Goal: Information Seeking & Learning: Learn about a topic

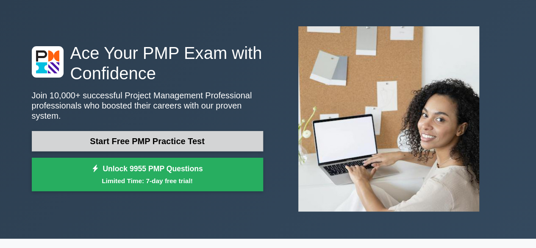
click at [147, 133] on link "Start Free PMP Practice Test" at bounding box center [147, 141] width 231 height 20
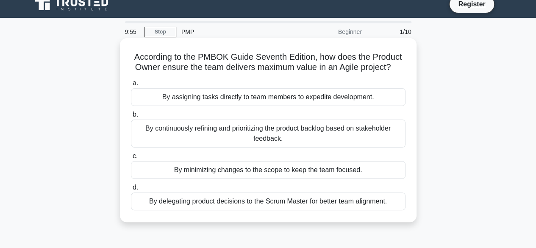
scroll to position [8, 0]
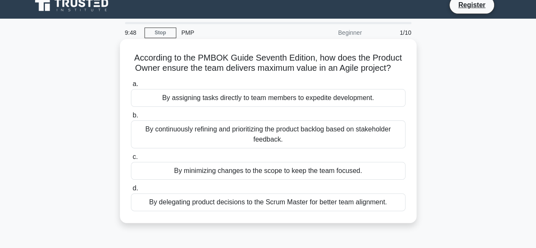
drag, startPoint x: 221, startPoint y: 68, endPoint x: 393, endPoint y: 68, distance: 172.4
click at [393, 68] on h5 "According to the PMBOK Guide Seventh Edition, how does the Product Owner ensure…" at bounding box center [268, 63] width 276 height 21
click at [212, 170] on div "By minimizing changes to the scope to keep the team focused." at bounding box center [268, 171] width 275 height 18
click at [131, 160] on input "c. By minimizing changes to the scope to keep the team focused." at bounding box center [131, 157] width 0 height 6
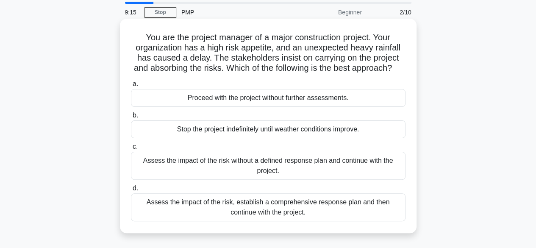
scroll to position [42, 0]
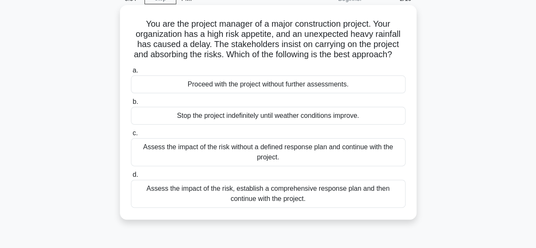
click at [314, 200] on div "Assess the impact of the risk, establish a comprehensive response plan and then…" at bounding box center [268, 194] width 275 height 28
click at [131, 178] on input "d. Assess the impact of the risk, establish a comprehensive response plan and t…" at bounding box center [131, 175] width 0 height 6
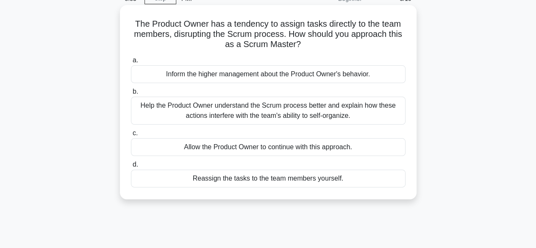
scroll to position [0, 0]
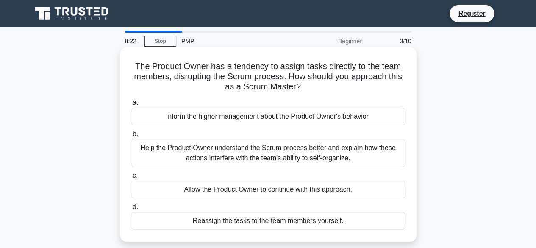
click at [230, 149] on div "Help the Product Owner understand the Scrum process better and explain how thes…" at bounding box center [268, 153] width 275 height 28
click at [131, 137] on input "b. Help the Product Owner understand the Scrum process better and explain how t…" at bounding box center [131, 134] width 0 height 6
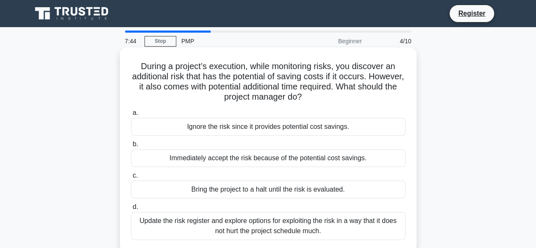
click at [264, 227] on div "Update the risk register and explore options for exploiting the risk in a way t…" at bounding box center [268, 226] width 275 height 28
click at [131, 210] on input "d. Update the risk register and explore options for exploiting the risk in a wa…" at bounding box center [131, 207] width 0 height 6
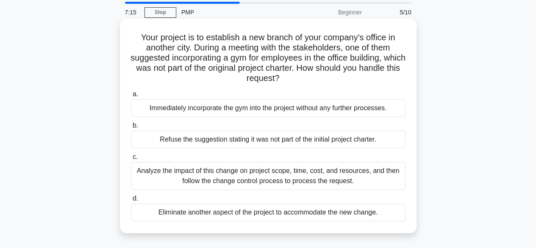
scroll to position [42, 0]
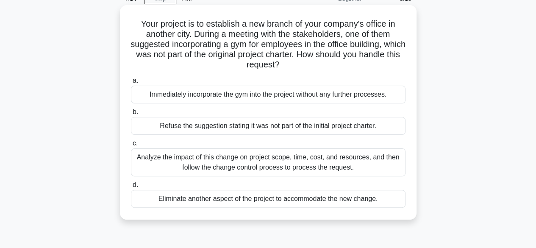
click at [233, 156] on div "Analyze the impact of this change on project scope, time, cost, and resources, …" at bounding box center [268, 162] width 275 height 28
click at [131, 146] on input "c. Analyze the impact of this change on project scope, time, cost, and resource…" at bounding box center [131, 144] width 0 height 6
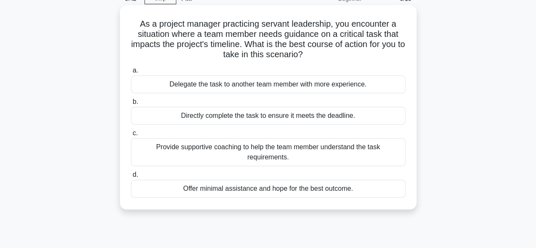
click at [266, 154] on div "Provide supportive coaching to help the team member understand the task require…" at bounding box center [268, 152] width 275 height 28
click at [131, 136] on input "c. Provide supportive coaching to help the team member understand the task requ…" at bounding box center [131, 133] width 0 height 6
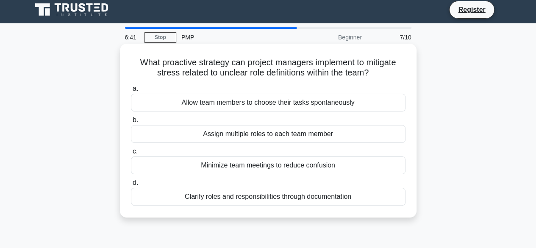
scroll to position [0, 0]
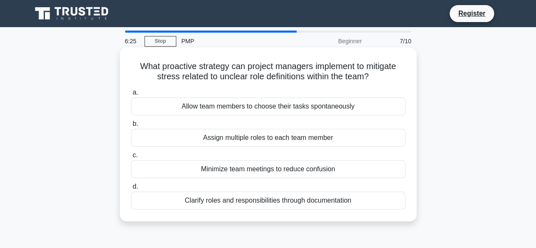
click at [214, 200] on div "Clarify roles and responsibilities through documentation" at bounding box center [268, 201] width 275 height 18
click at [131, 189] on input "d. Clarify roles and responsibilities through documentation" at bounding box center [131, 187] width 0 height 6
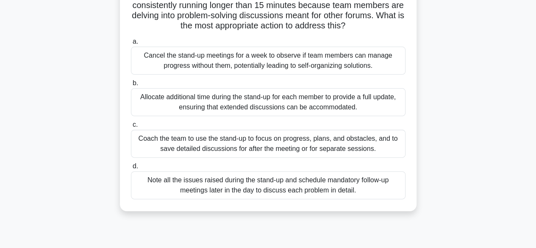
scroll to position [85, 0]
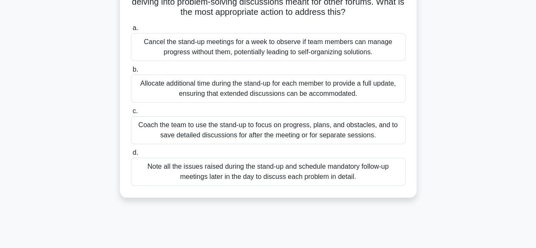
click at [258, 130] on div "Coach the team to use the stand-up to focus on progress, plans, and obstacles, …" at bounding box center [268, 130] width 275 height 28
click at [131, 114] on input "c. Coach the team to use the stand-up to focus on progress, plans, and obstacle…" at bounding box center [131, 111] width 0 height 6
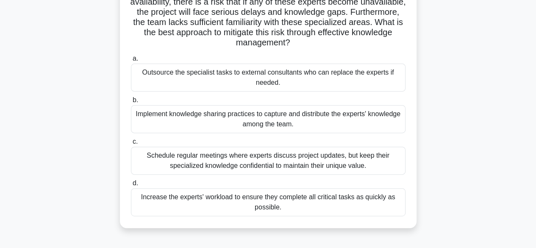
click at [240, 125] on div "Implement knowledge sharing practices to capture and distribute the experts' kn…" at bounding box center [268, 119] width 275 height 28
click at [131, 103] on input "b. Implement knowledge sharing practices to capture and distribute the experts'…" at bounding box center [131, 100] width 0 height 6
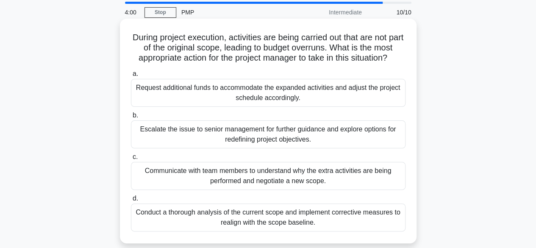
scroll to position [42, 0]
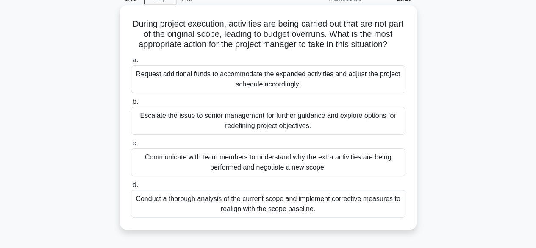
click at [261, 203] on div "Conduct a thorough analysis of the current scope and implement corrective measu…" at bounding box center [268, 204] width 275 height 28
click at [131, 188] on input "d. Conduct a thorough analysis of the current scope and implement corrective me…" at bounding box center [131, 185] width 0 height 6
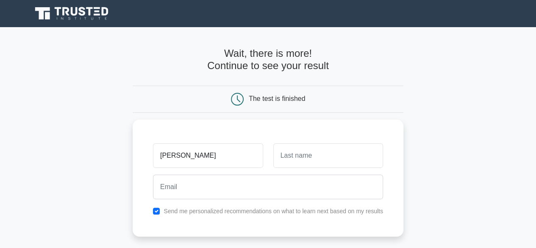
type input "[PERSON_NAME]"
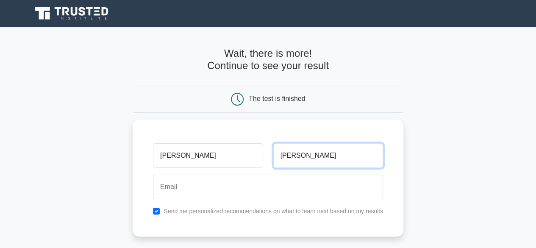
type input "[PERSON_NAME]"
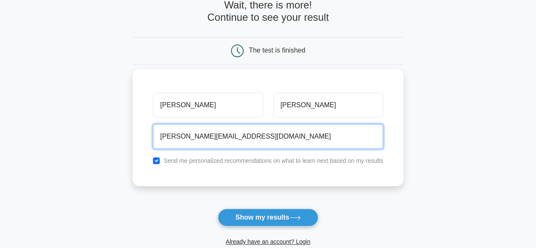
scroll to position [85, 0]
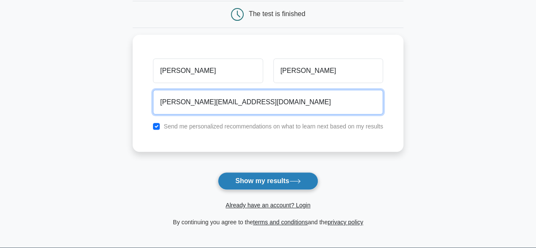
type input "[PERSON_NAME][EMAIL_ADDRESS][DOMAIN_NAME]"
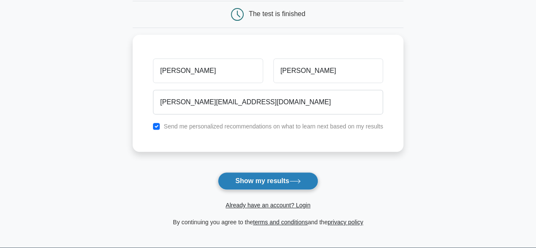
click at [260, 176] on button "Show my results" at bounding box center [268, 181] width 100 height 18
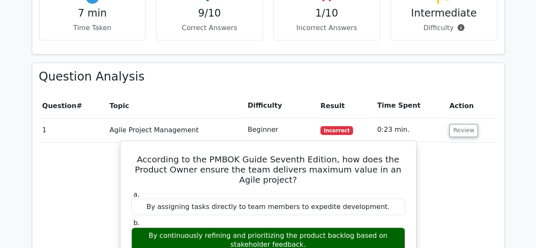
scroll to position [636, 0]
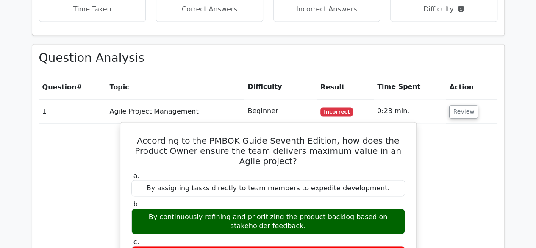
drag, startPoint x: 200, startPoint y: 164, endPoint x: 283, endPoint y: 172, distance: 83.8
click at [283, 208] on div "By continuously refining and prioritizing the product backlog based on stakehol…" at bounding box center [268, 220] width 274 height 25
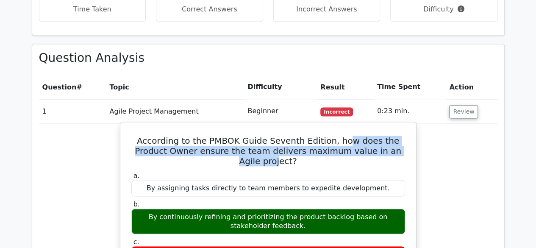
drag, startPoint x: 330, startPoint y: 100, endPoint x: 383, endPoint y: 111, distance: 54.3
click at [383, 136] on h5 "According to the PMBOK Guide Seventh Edition, how does the Product Owner ensure…" at bounding box center [267, 151] width 275 height 31
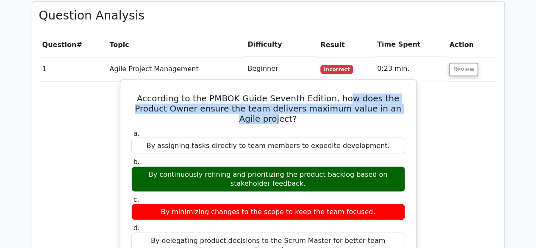
drag, startPoint x: 165, startPoint y: 94, endPoint x: 334, endPoint y: 86, distance: 169.2
click at [334, 137] on div "By assigning tasks directly to team members to expedite development." at bounding box center [268, 145] width 274 height 17
drag, startPoint x: 155, startPoint y: 125, endPoint x: 282, endPoint y: 130, distance: 126.8
click at [282, 166] on div "By continuously refining and prioritizing the product backlog based on stakehol…" at bounding box center [268, 178] width 274 height 25
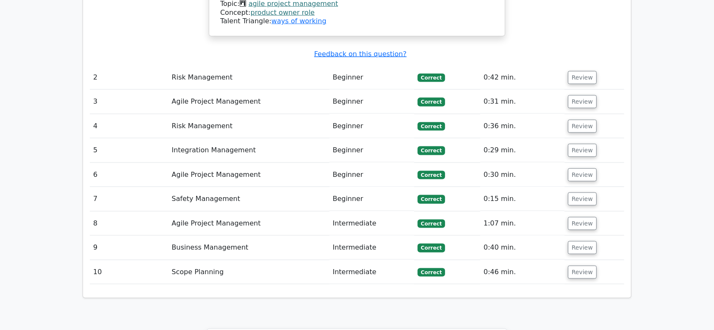
scroll to position [1424, 0]
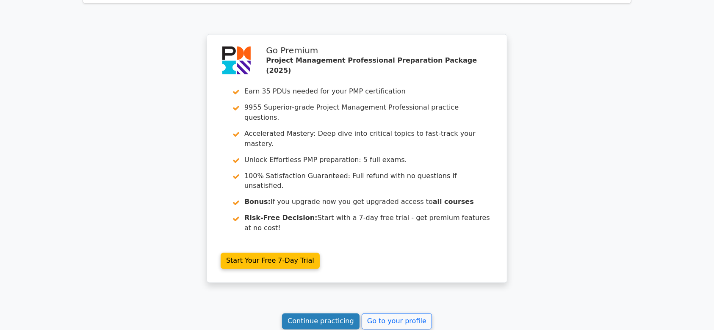
click at [328, 247] on link "Continue practicing" at bounding box center [321, 322] width 78 height 16
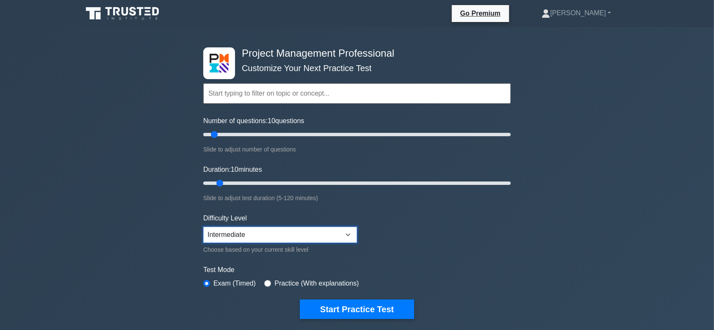
click at [329, 233] on select "Beginner Intermediate Expert" at bounding box center [280, 235] width 154 height 16
select select "expert"
click at [203, 227] on select "Beginner Intermediate Expert" at bounding box center [280, 235] width 154 height 16
click at [400, 242] on form "Topics Scope Management Time Management Cost Management Quality Management Risk…" at bounding box center [357, 189] width 308 height 262
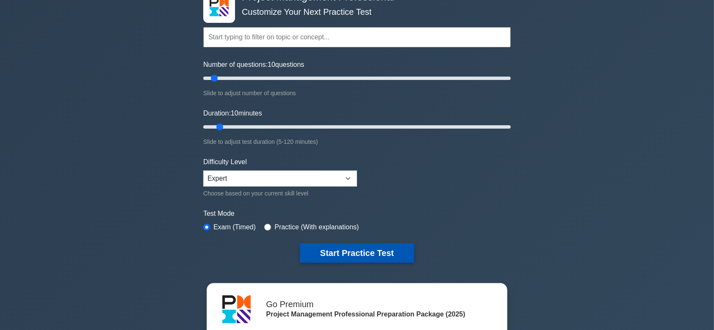
click at [363, 254] on button "Start Practice Test" at bounding box center [357, 253] width 114 height 19
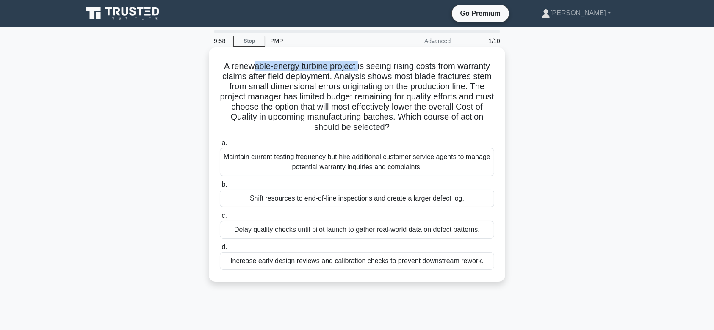
drag, startPoint x: 253, startPoint y: 64, endPoint x: 359, endPoint y: 63, distance: 106.4
click at [359, 63] on h5 "A renewable-energy turbine project is seeing rising costs from warranty claims …" at bounding box center [357, 97] width 276 height 72
click at [370, 263] on div "Increase early design reviews and calibration checks to prevent downstream rewo…" at bounding box center [357, 262] width 275 height 18
click at [220, 250] on input "d. Increase early design reviews and calibration checks to prevent downstream r…" at bounding box center [220, 248] width 0 height 6
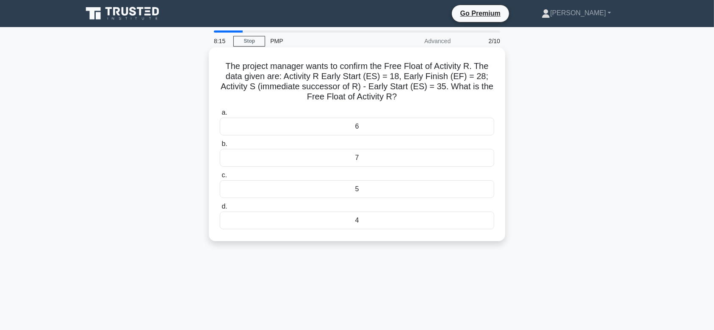
click at [357, 191] on div "5" at bounding box center [357, 189] width 275 height 18
click at [220, 178] on input "c. 5" at bounding box center [220, 176] width 0 height 6
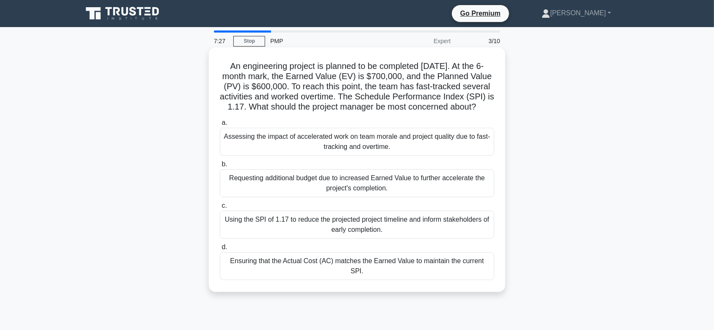
scroll to position [56, 0]
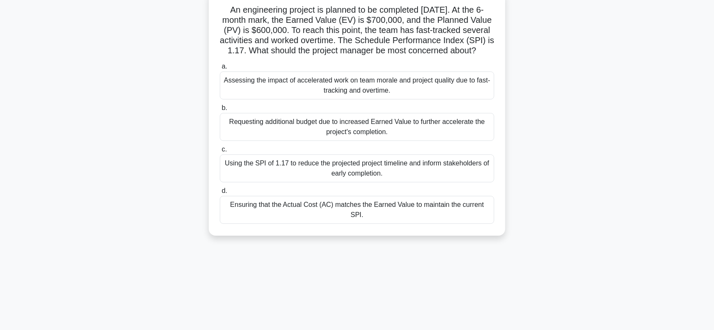
click at [438, 219] on div "Ensuring that the Actual Cost (AC) matches the Earned Value to maintain the cur…" at bounding box center [357, 210] width 275 height 28
click at [220, 194] on input "d. Ensuring that the Actual Cost (AC) matches the Earned Value to maintain the …" at bounding box center [220, 192] width 0 height 6
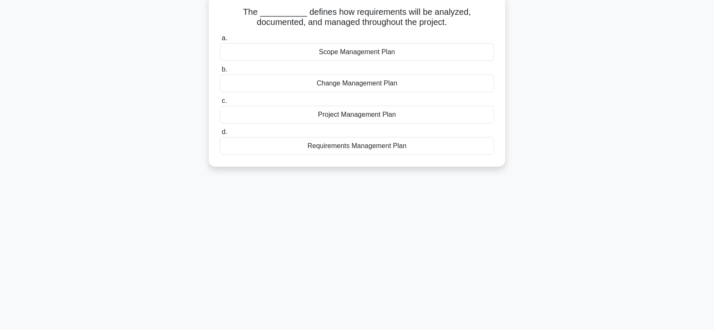
scroll to position [0, 0]
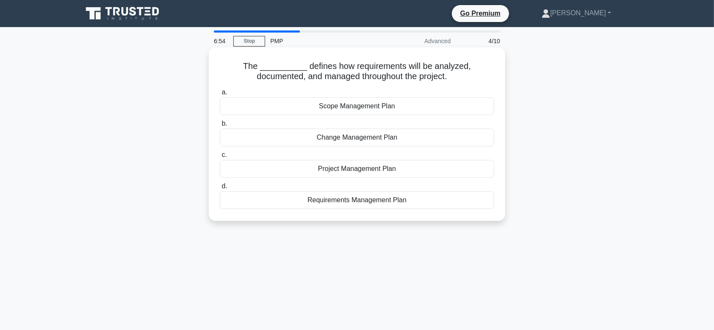
click at [359, 171] on div "Project Management Plan" at bounding box center [357, 169] width 275 height 18
click at [220, 158] on input "c. Project Management Plan" at bounding box center [220, 156] width 0 height 6
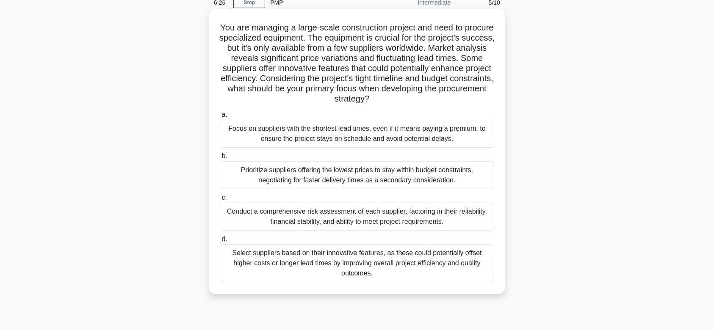
scroll to position [56, 0]
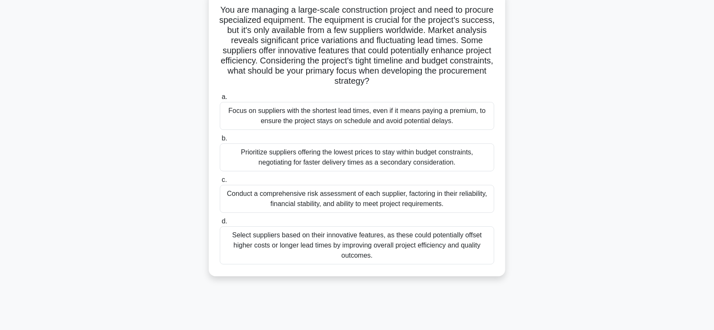
click at [398, 206] on div "Conduct a comprehensive risk assessment of each supplier, factoring in their re…" at bounding box center [357, 199] width 275 height 28
click at [220, 183] on input "c. Conduct a comprehensive risk assessment of each supplier, factoring in their…" at bounding box center [220, 181] width 0 height 6
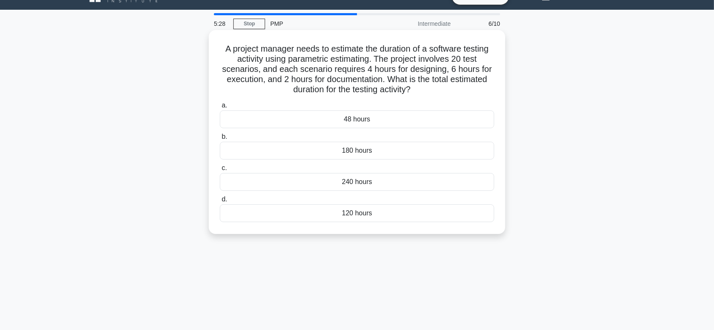
scroll to position [0, 0]
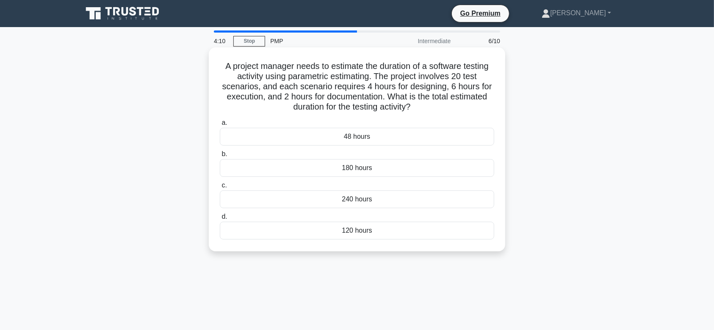
click at [353, 205] on div "240 hours" at bounding box center [357, 200] width 275 height 18
click at [220, 189] on input "c. 240 hours" at bounding box center [220, 186] width 0 height 6
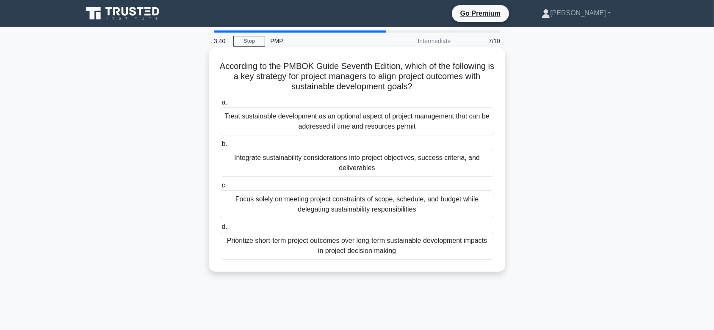
click at [295, 119] on div "Treat sustainable development as an optional aspect of project management that …" at bounding box center [357, 122] width 275 height 28
click at [220, 106] on input "a. Treat sustainable development as an optional aspect of project management th…" at bounding box center [220, 103] width 0 height 6
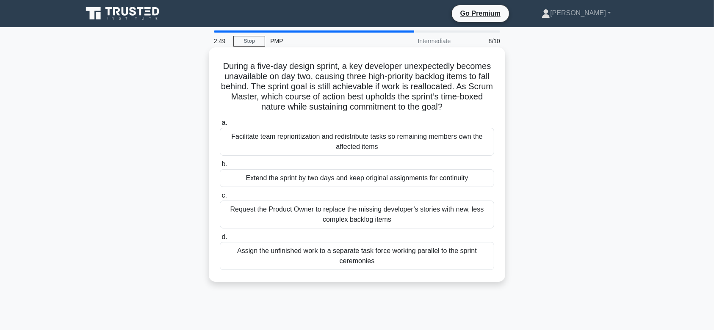
click at [331, 138] on div "Facilitate team reprioritization and redistribute tasks so remaining members ow…" at bounding box center [357, 142] width 275 height 28
click at [220, 126] on input "a. Facilitate team reprioritization and redistribute tasks so remaining members…" at bounding box center [220, 123] width 0 height 6
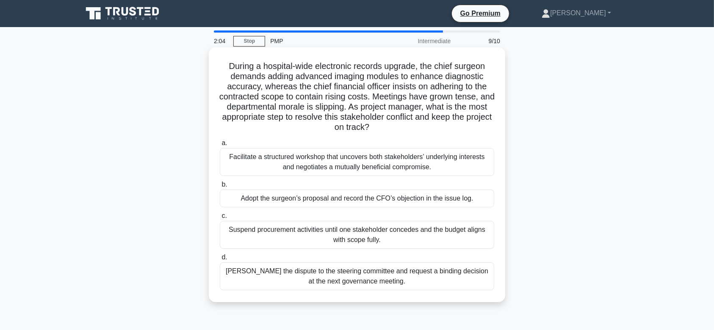
click at [376, 162] on div "Facilitate a structured workshop that uncovers both stakeholders’ underlying in…" at bounding box center [357, 162] width 275 height 28
click at [220, 146] on input "a. Facilitate a structured workshop that uncovers both stakeholders’ underlying…" at bounding box center [220, 144] width 0 height 6
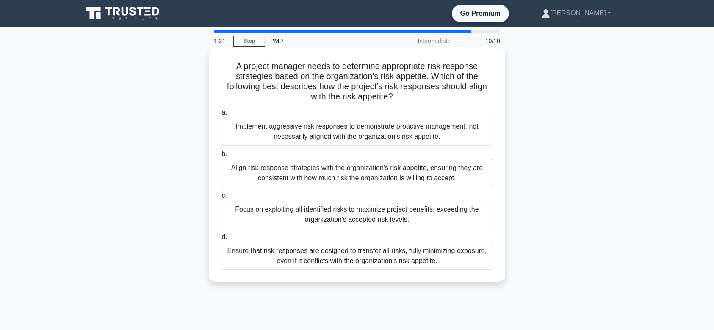
click at [338, 178] on div "Align risk response strategies with the organization's risk appetite, ensuring …" at bounding box center [357, 173] width 275 height 28
click at [220, 157] on input "b. Align risk response strategies with the organization's risk appetite, ensuri…" at bounding box center [220, 155] width 0 height 6
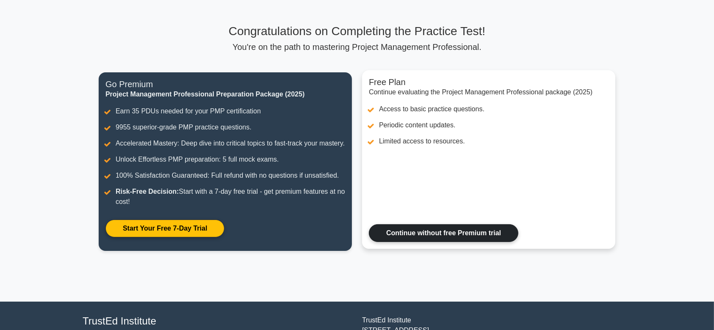
scroll to position [113, 0]
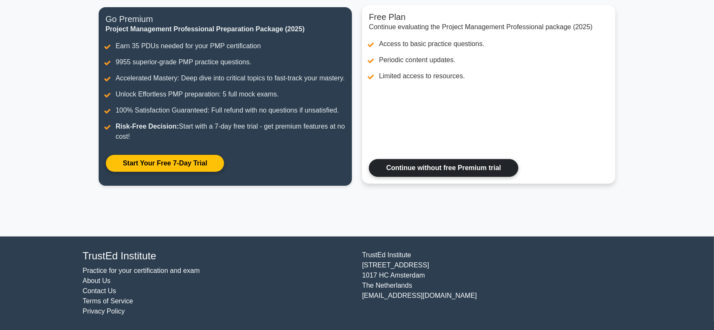
click at [439, 177] on link "Continue without free Premium trial" at bounding box center [444, 168] width 150 height 18
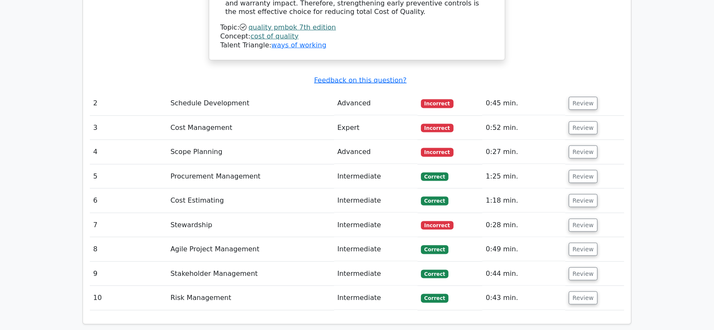
scroll to position [1130, 0]
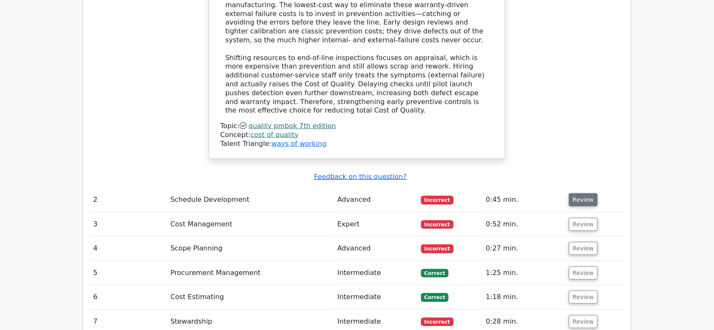
click at [581, 194] on button "Review" at bounding box center [583, 200] width 29 height 13
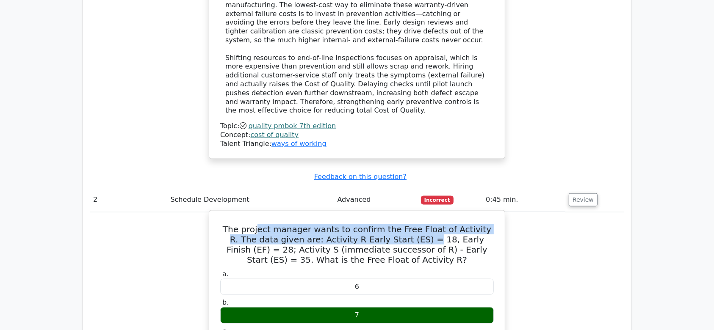
drag, startPoint x: 254, startPoint y: 142, endPoint x: 389, endPoint y: 152, distance: 135.5
click at [389, 225] on h5 "The project manager wants to confirm the Free Float of Activity R. The data giv…" at bounding box center [356, 245] width 275 height 41
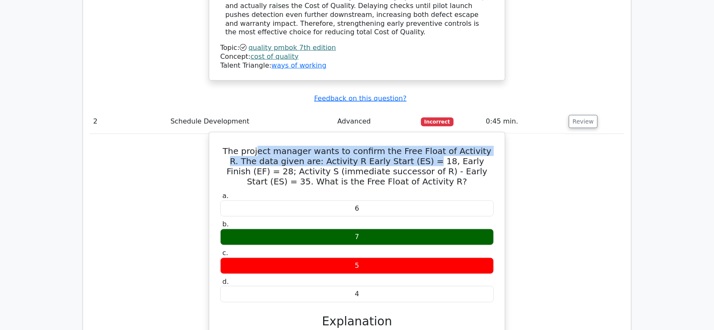
scroll to position [1243, 0]
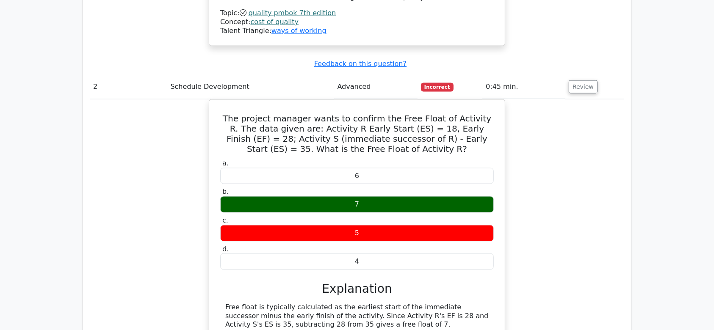
click at [552, 154] on div "The project manager wants to confirm the Free Float of Activity R. The data giv…" at bounding box center [357, 242] width 535 height 284
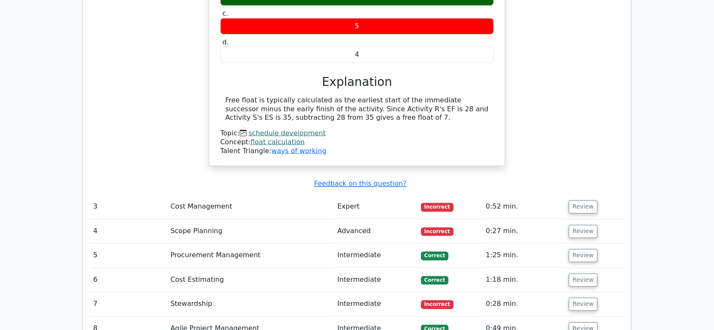
scroll to position [1469, 0]
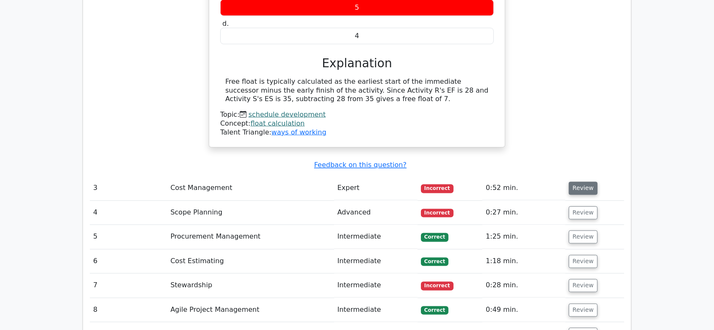
click at [575, 182] on button "Review" at bounding box center [583, 188] width 29 height 13
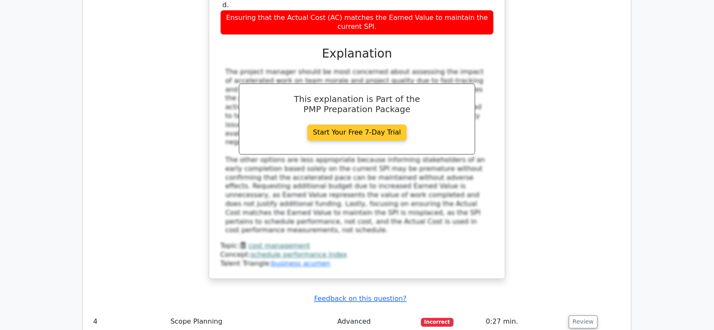
scroll to position [1864, 0]
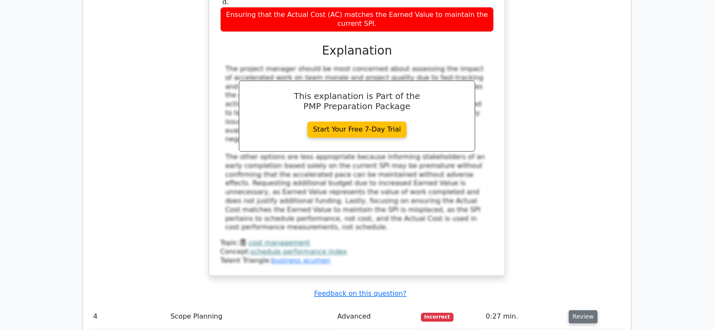
click at [586, 311] on button "Review" at bounding box center [583, 317] width 29 height 13
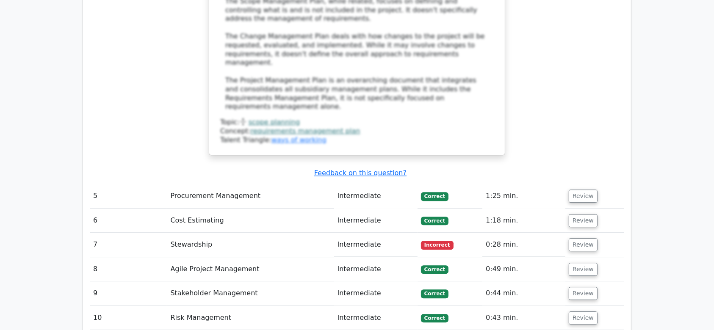
scroll to position [2485, 0]
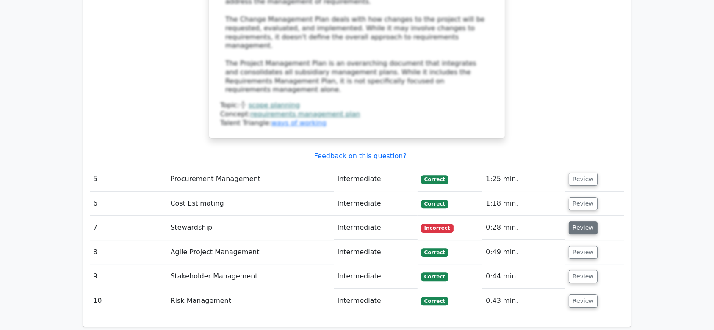
click at [585, 222] on button "Review" at bounding box center [583, 228] width 29 height 13
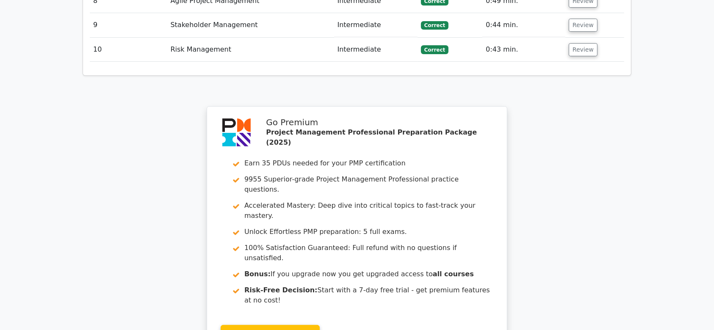
scroll to position [3217, 0]
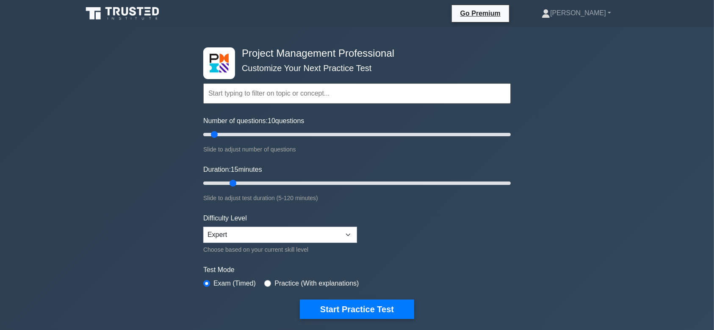
drag, startPoint x: 221, startPoint y: 181, endPoint x: 231, endPoint y: 182, distance: 10.2
type input "15"
click at [231, 182] on input "Duration: 15 minutes" at bounding box center [357, 183] width 308 height 10
drag, startPoint x: 213, startPoint y: 135, endPoint x: 230, endPoint y: 135, distance: 16.5
type input "20"
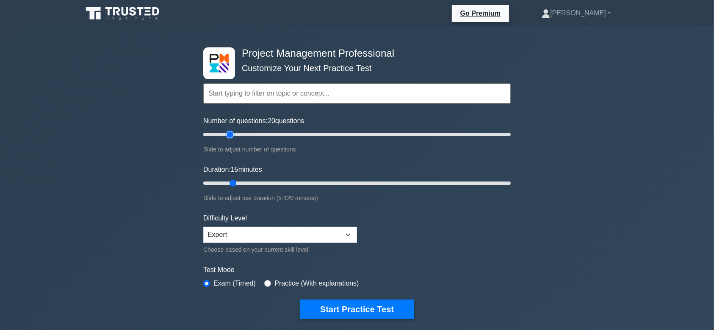
click at [230, 135] on input "Number of questions: 20 questions" at bounding box center [357, 135] width 308 height 10
drag, startPoint x: 235, startPoint y: 183, endPoint x: 242, endPoint y: 181, distance: 6.9
type input "20"
click at [242, 181] on input "Duration: 20 minutes" at bounding box center [357, 183] width 308 height 10
click at [289, 245] on div "Choose based on your current skill level" at bounding box center [280, 250] width 154 height 10
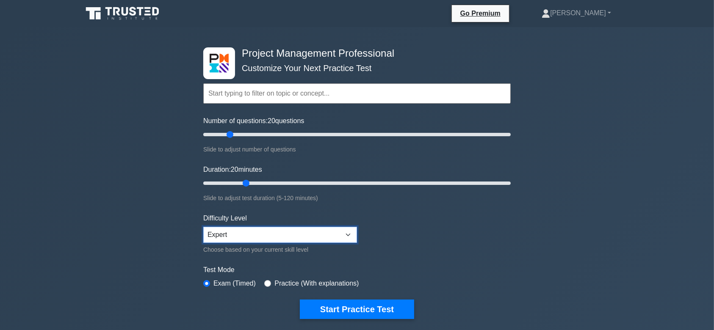
click at [293, 236] on select "Beginner Intermediate Expert" at bounding box center [280, 235] width 154 height 16
select select "intermediate"
click at [203, 227] on select "Beginner Intermediate Expert" at bounding box center [280, 235] width 154 height 16
click at [421, 230] on form "Topics Scope Management Time Management Cost Management Quality Management Risk…" at bounding box center [357, 189] width 308 height 262
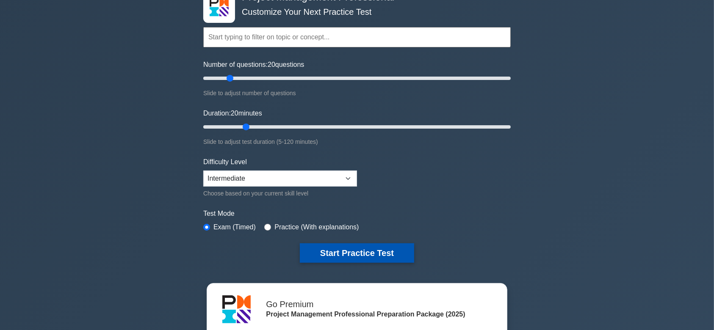
click at [351, 250] on button "Start Practice Test" at bounding box center [357, 253] width 114 height 19
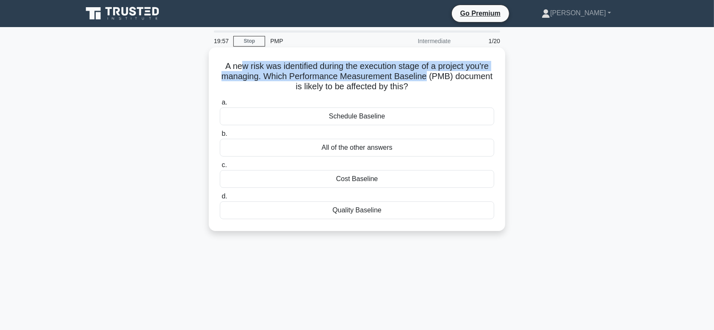
drag, startPoint x: 239, startPoint y: 63, endPoint x: 428, endPoint y: 81, distance: 190.3
click at [428, 81] on h5 "A new risk was identified during the execution stage of a project you're managi…" at bounding box center [357, 76] width 276 height 31
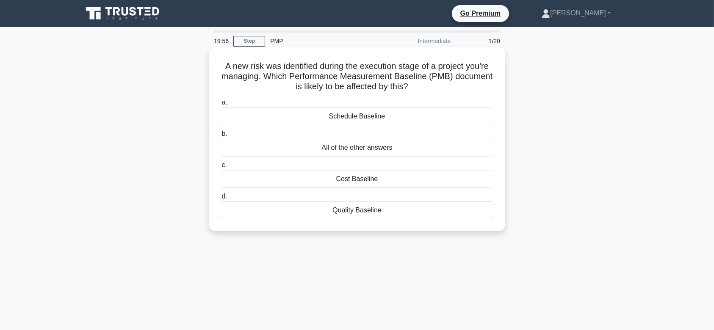
click at [400, 90] on h5 "A new risk was identified during the execution stage of a project you're managi…" at bounding box center [357, 76] width 276 height 31
drag, startPoint x: 280, startPoint y: 80, endPoint x: 454, endPoint y: 86, distance: 173.8
click at [454, 86] on h5 "A new risk was identified during the execution stage of a project you're managi…" at bounding box center [357, 76] width 276 height 31
click at [364, 147] on div "All of the other answers" at bounding box center [357, 148] width 275 height 18
click at [220, 137] on input "b. All of the other answers" at bounding box center [220, 134] width 0 height 6
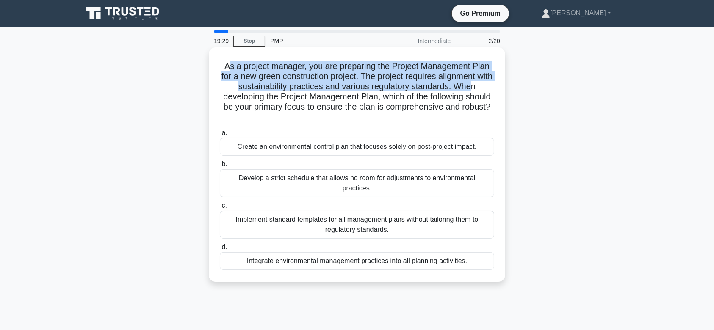
drag, startPoint x: 226, startPoint y: 65, endPoint x: 483, endPoint y: 84, distance: 257.5
click at [483, 84] on h5 "As a project manager, you are preparing the Project Management Plan for a new g…" at bounding box center [357, 92] width 276 height 62
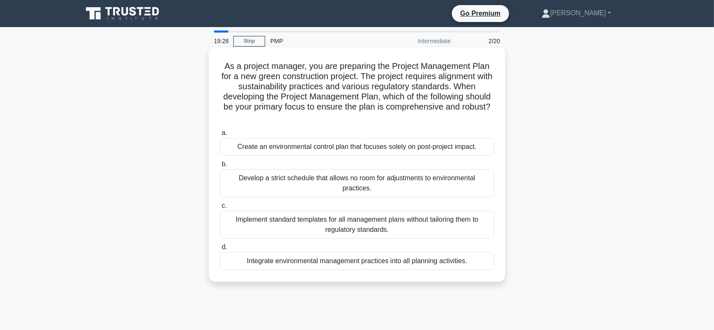
click at [437, 107] on h5 "As a project manager, you are preparing the Project Management Plan for a new g…" at bounding box center [357, 92] width 276 height 62
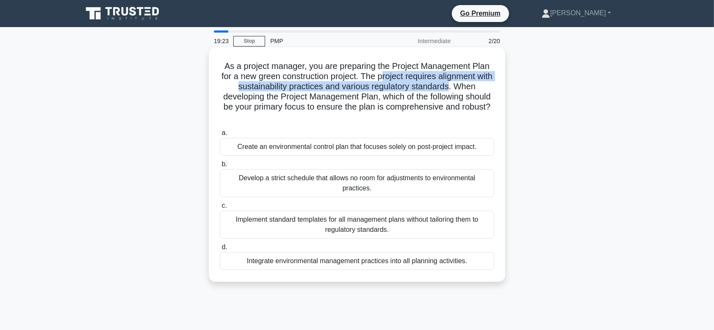
drag, startPoint x: 391, startPoint y: 77, endPoint x: 461, endPoint y: 86, distance: 70.5
click at [461, 86] on h5 "As a project manager, you are preparing the Project Management Plan for a new g…" at bounding box center [357, 92] width 276 height 62
drag, startPoint x: 280, startPoint y: 93, endPoint x: 397, endPoint y: 117, distance: 120.2
click at [397, 117] on h5 "As a project manager, you are preparing the Project Management Plan for a new g…" at bounding box center [357, 92] width 276 height 62
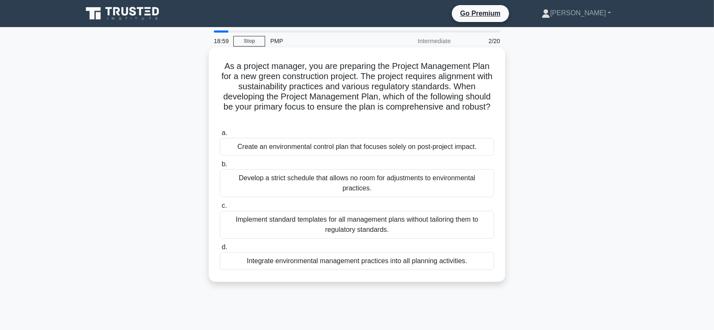
click at [351, 264] on div "Integrate environmental management practices into all planning activities." at bounding box center [357, 262] width 275 height 18
click at [220, 250] on input "d. Integrate environmental management practices into all planning activities." at bounding box center [220, 248] width 0 height 6
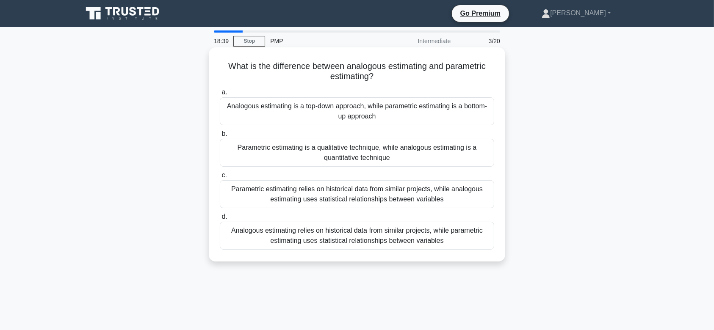
click at [390, 236] on div "Analogous estimating relies on historical data from similar projects, while par…" at bounding box center [357, 236] width 275 height 28
click at [220, 220] on input "d. Analogous estimating relies on historical data from similar projects, while …" at bounding box center [220, 217] width 0 height 6
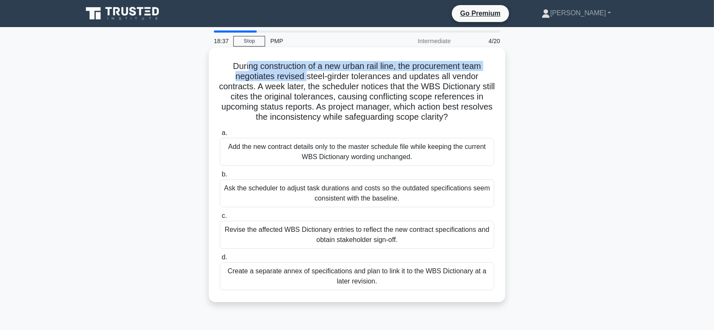
drag, startPoint x: 244, startPoint y: 69, endPoint x: 306, endPoint y: 72, distance: 61.9
click at [306, 72] on h5 "During construction of a new urban rail line, the procurement team negotiates r…" at bounding box center [357, 92] width 276 height 62
click at [219, 79] on h5 "During construction of a new urban rail line, the procurement team negotiates r…" at bounding box center [357, 92] width 276 height 62
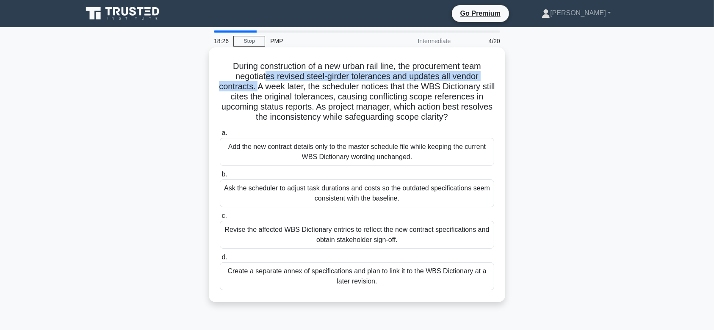
drag, startPoint x: 266, startPoint y: 76, endPoint x: 264, endPoint y: 91, distance: 14.6
click at [264, 91] on h5 "During construction of a new urban rail line, the procurement team negotiates r…" at bounding box center [357, 92] width 276 height 62
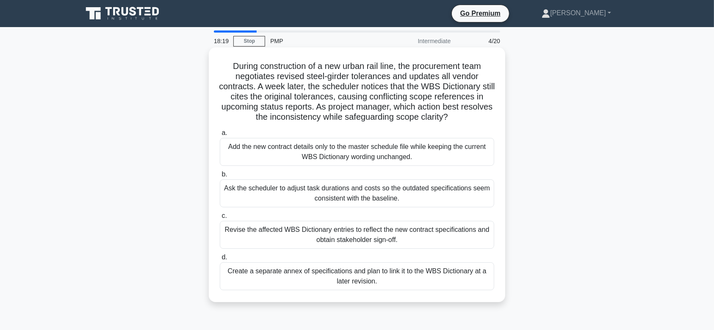
click at [236, 99] on h5 "During construction of a new urban rail line, the procurement team negotiates r…" at bounding box center [357, 92] width 276 height 62
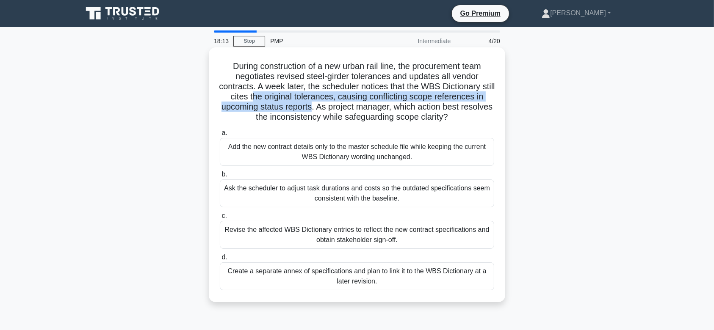
drag, startPoint x: 260, startPoint y: 97, endPoint x: 328, endPoint y: 110, distance: 69.5
click at [328, 110] on h5 "During construction of a new urban rail line, the procurement team negotiates r…" at bounding box center [357, 92] width 276 height 62
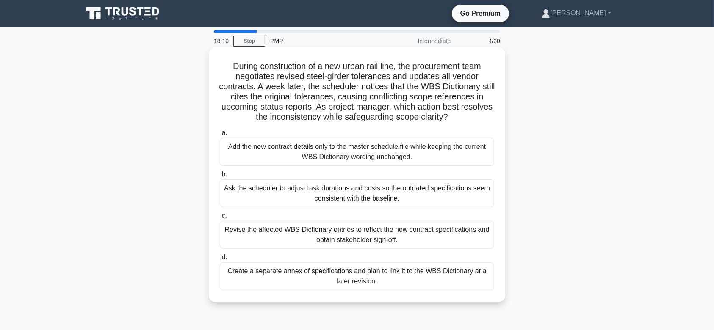
click at [390, 87] on h5 "During construction of a new urban rail line, the procurement team negotiates r…" at bounding box center [357, 92] width 276 height 62
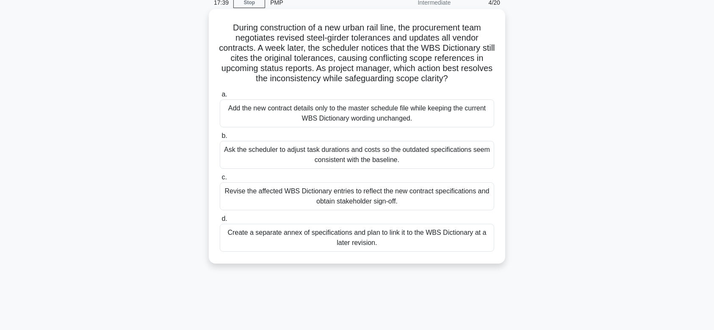
scroll to position [56, 0]
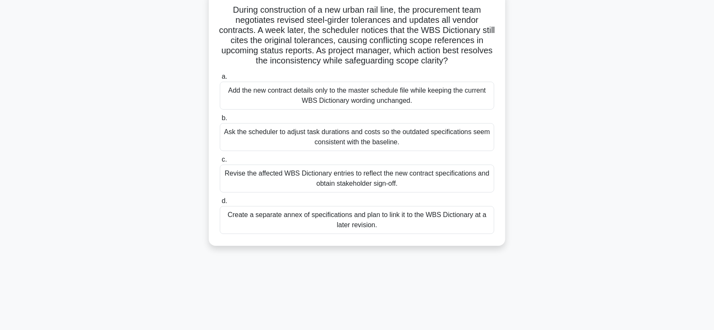
click at [325, 180] on div "Revise the affected WBS Dictionary entries to reflect the new contract specific…" at bounding box center [357, 179] width 275 height 28
click at [220, 163] on input "c. Revise the affected WBS Dictionary entries to reflect the new contract speci…" at bounding box center [220, 160] width 0 height 6
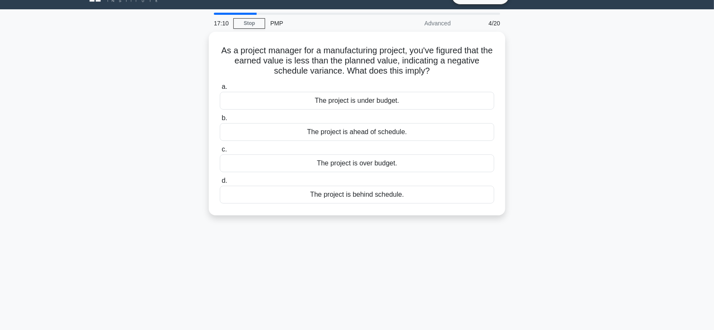
scroll to position [0, 0]
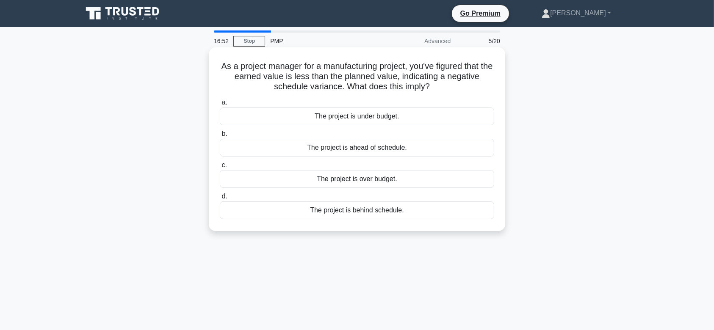
click at [369, 183] on div "The project is over budget." at bounding box center [357, 179] width 275 height 18
click at [220, 168] on input "c. The project is over budget." at bounding box center [220, 166] width 0 height 6
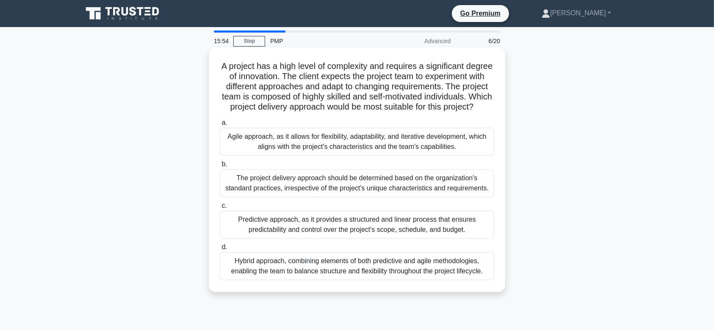
click at [358, 150] on div "Agile approach, as it allows for flexibility, adaptability, and iterative devel…" at bounding box center [357, 142] width 275 height 28
click at [220, 126] on input "a. Agile approach, as it allows for flexibility, adaptability, and iterative de…" at bounding box center [220, 123] width 0 height 6
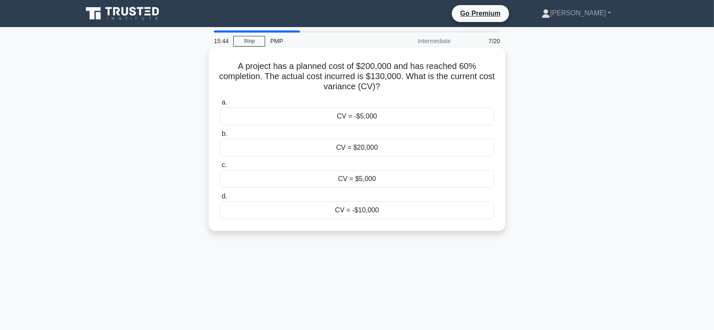
drag, startPoint x: 272, startPoint y: 78, endPoint x: 393, endPoint y: 89, distance: 120.9
click at [393, 89] on h5 "A project has a planned cost of $200,000 and has reached 60% completion. The ac…" at bounding box center [357, 76] width 276 height 31
click at [418, 90] on h5 "A project has a planned cost of $200,000 and has reached 60% completion. The ac…" at bounding box center [357, 76] width 276 height 31
click at [366, 176] on div "CV = $5,000" at bounding box center [357, 179] width 275 height 18
click at [220, 168] on input "c. CV = $5,000" at bounding box center [220, 166] width 0 height 6
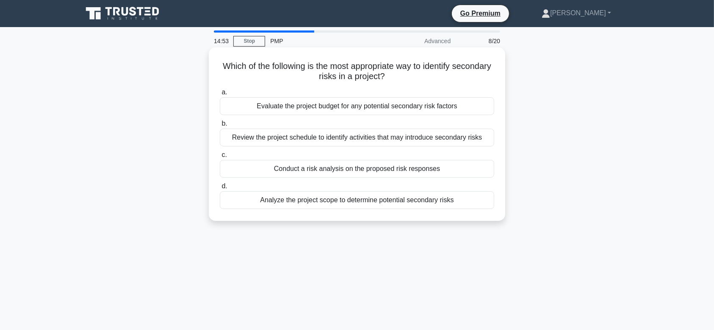
click at [372, 170] on div "Conduct a risk analysis on the proposed risk responses" at bounding box center [357, 169] width 275 height 18
click at [220, 158] on input "c. Conduct a risk analysis on the proposed risk responses" at bounding box center [220, 156] width 0 height 6
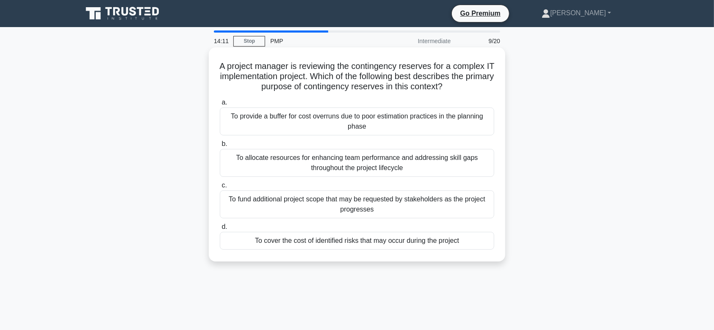
click at [386, 243] on div "To cover the cost of identified risks that may occur during the project" at bounding box center [357, 241] width 275 height 18
click at [220, 230] on input "d. To cover the cost of identified risks that may occur during the project" at bounding box center [220, 228] width 0 height 6
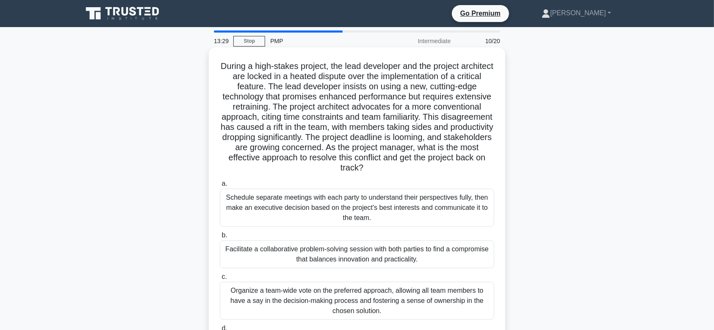
drag, startPoint x: 253, startPoint y: 66, endPoint x: 455, endPoint y: 167, distance: 225.7
click at [455, 167] on h5 "During a high-stakes project, the lead developer and the project architect are …" at bounding box center [357, 117] width 276 height 113
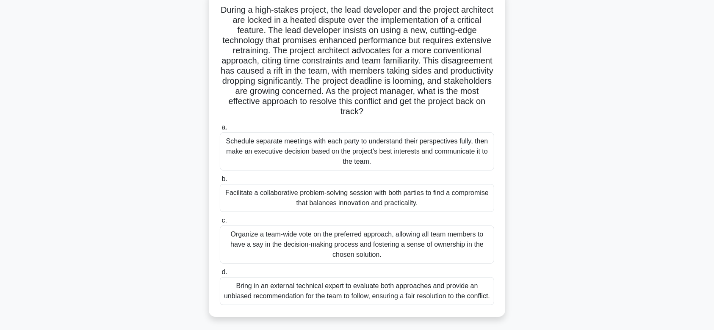
scroll to position [113, 0]
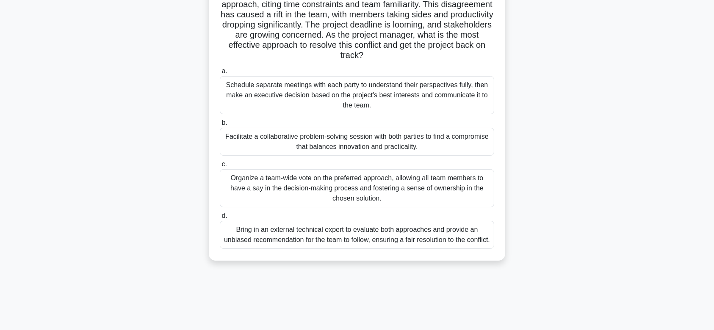
click at [359, 139] on div "Facilitate a collaborative problem-solving session with both parties to find a …" at bounding box center [357, 142] width 275 height 28
click at [220, 126] on input "b. Facilitate a collaborative problem-solving session with both parties to find…" at bounding box center [220, 123] width 0 height 6
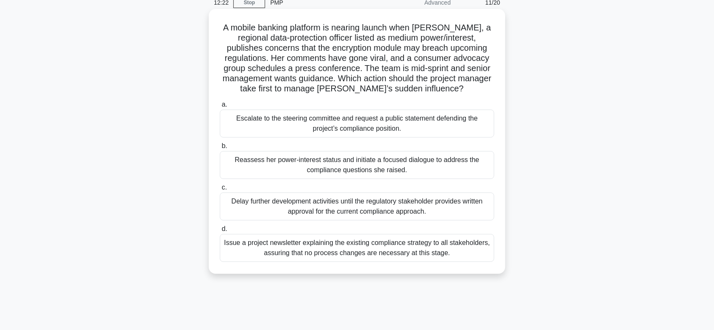
scroll to position [56, 0]
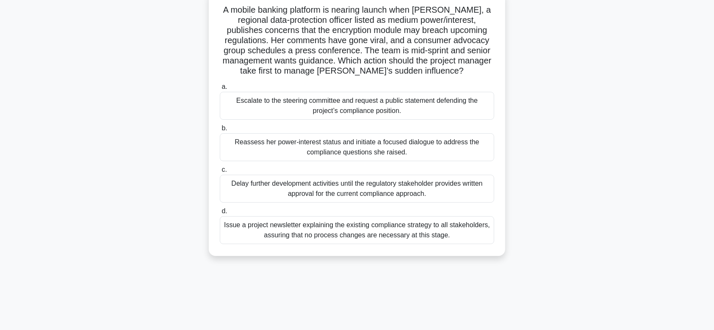
click at [332, 237] on div "Issue a project newsletter explaining the existing compliance strategy to all s…" at bounding box center [357, 231] width 275 height 28
click at [220, 214] on input "d. Issue a project newsletter explaining the existing compliance strategy to al…" at bounding box center [220, 212] width 0 height 6
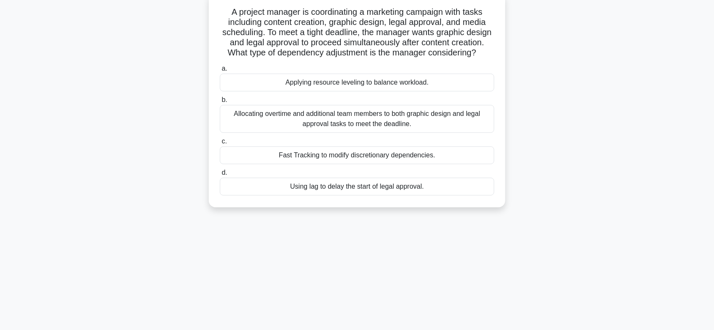
scroll to position [0, 0]
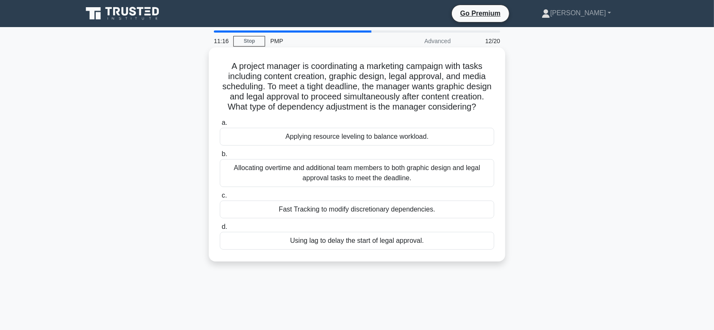
click at [386, 145] on div "Applying resource leveling to balance workload." at bounding box center [357, 137] width 275 height 18
click at [220, 126] on input "a. Applying resource leveling to balance workload." at bounding box center [220, 123] width 0 height 6
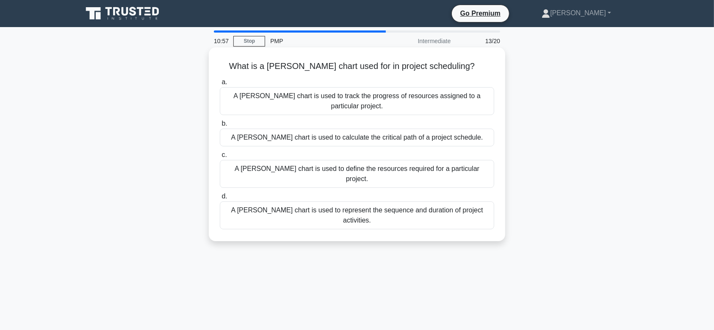
click at [393, 202] on div "A Gantt chart is used to represent the sequence and duration of project activit…" at bounding box center [357, 216] width 275 height 28
click at [220, 194] on input "d. A Gantt chart is used to represent the sequence and duration of project acti…" at bounding box center [220, 197] width 0 height 6
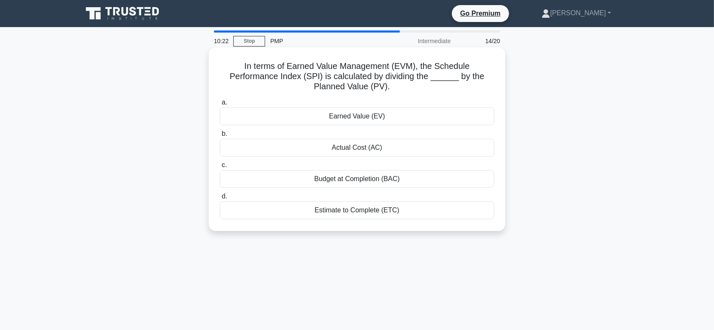
click at [360, 116] on div "Earned Value (EV)" at bounding box center [357, 117] width 275 height 18
click at [220, 106] on input "a. Earned Value (EV)" at bounding box center [220, 103] width 0 height 6
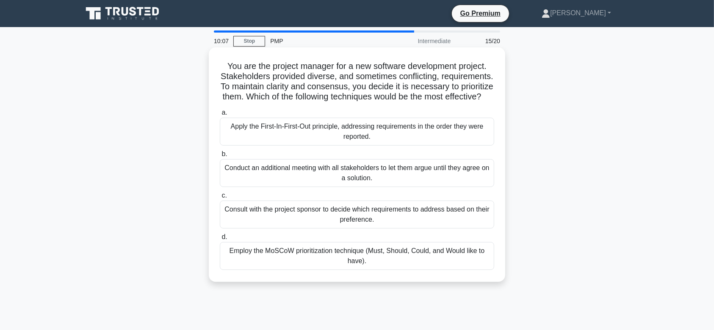
drag, startPoint x: 227, startPoint y: 64, endPoint x: 400, endPoint y: 106, distance: 177.8
click at [400, 103] on h5 "You are the project manager for a new software development project. Stakeholder…" at bounding box center [357, 82] width 276 height 42
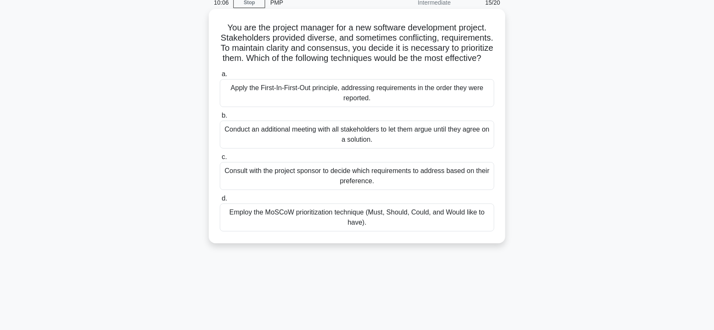
scroll to position [56, 0]
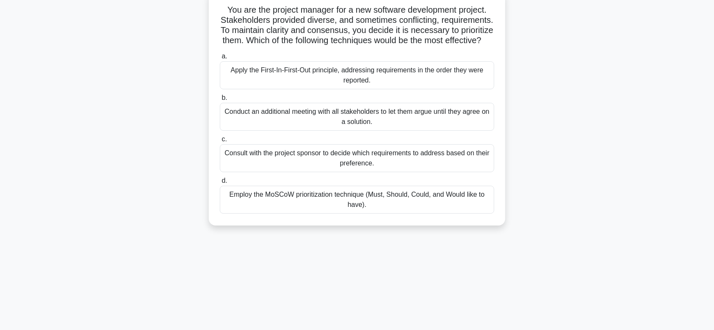
click at [427, 209] on div "Employ the MoSCoW prioritization technique (Must, Should, Could, and Would like…" at bounding box center [357, 200] width 275 height 28
click at [220, 184] on input "d. Employ the MoSCoW prioritization technique (Must, Should, Could, and Would l…" at bounding box center [220, 181] width 0 height 6
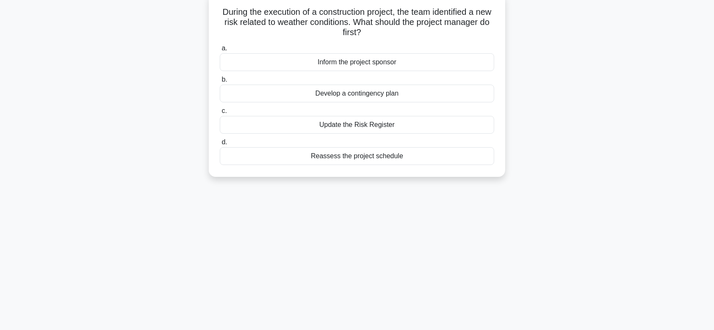
scroll to position [0, 0]
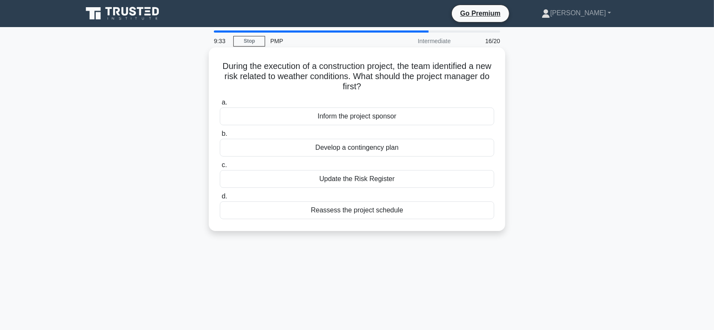
drag, startPoint x: 397, startPoint y: 74, endPoint x: 397, endPoint y: 83, distance: 8.9
click at [397, 83] on h5 "During the execution of a construction project, the team identified a new risk …" at bounding box center [357, 76] width 276 height 31
click at [351, 151] on div "Develop a contingency plan" at bounding box center [357, 148] width 275 height 18
click at [220, 137] on input "b. Develop a contingency plan" at bounding box center [220, 134] width 0 height 6
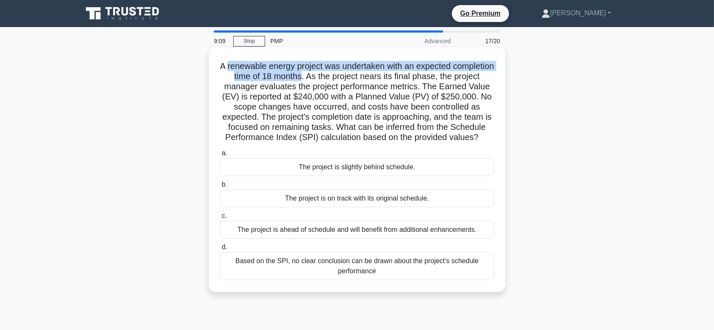
drag, startPoint x: 248, startPoint y: 67, endPoint x: 338, endPoint y: 76, distance: 90.3
click at [338, 76] on h5 "A renewable energy project was undertaken with an expected completion time of 1…" at bounding box center [357, 102] width 276 height 82
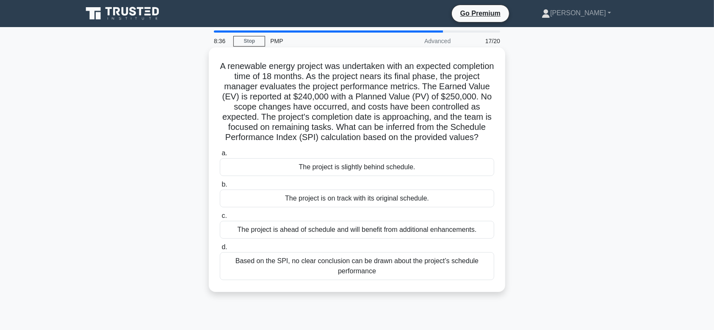
click at [350, 239] on div "The project is ahead of schedule and will benefit from additional enhancements." at bounding box center [357, 230] width 275 height 18
click at [220, 219] on input "c. The project is ahead of schedule and will benefit from additional enhancemen…" at bounding box center [220, 217] width 0 height 6
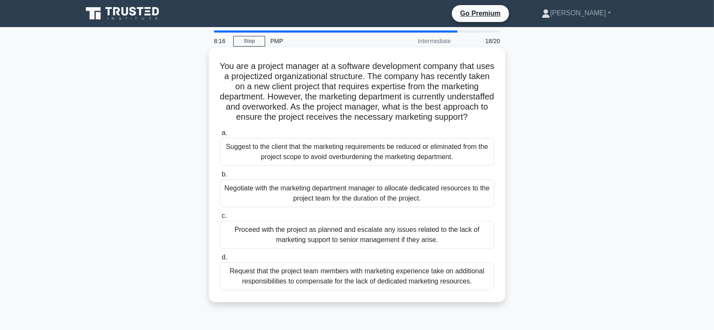
drag, startPoint x: 228, startPoint y: 65, endPoint x: 445, endPoint y: 128, distance: 226.3
click at [445, 123] on h5 "You are a project manager at a software development company that uses a project…" at bounding box center [357, 92] width 276 height 62
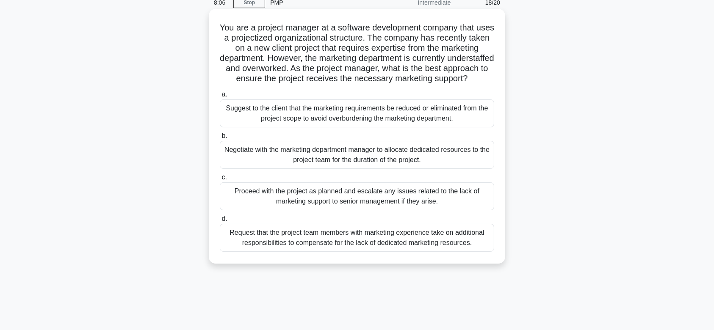
scroll to position [56, 0]
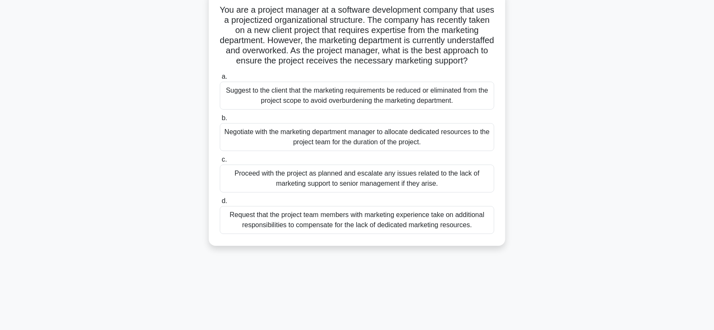
click at [470, 228] on div "Request that the project team members with marketing experience take on additio…" at bounding box center [357, 220] width 275 height 28
click at [220, 204] on input "d. Request that the project team members with marketing experience take on addi…" at bounding box center [220, 202] width 0 height 6
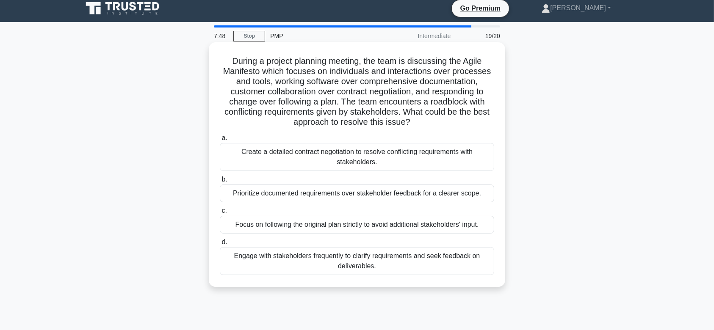
scroll to position [0, 0]
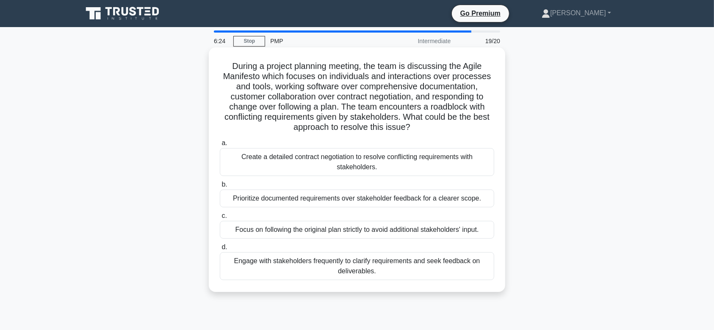
click at [356, 269] on div "Engage with stakeholders frequently to clarify requirements and seek feedback o…" at bounding box center [357, 267] width 275 height 28
click at [220, 250] on input "d. Engage with stakeholders frequently to clarify requirements and seek feedbac…" at bounding box center [220, 248] width 0 height 6
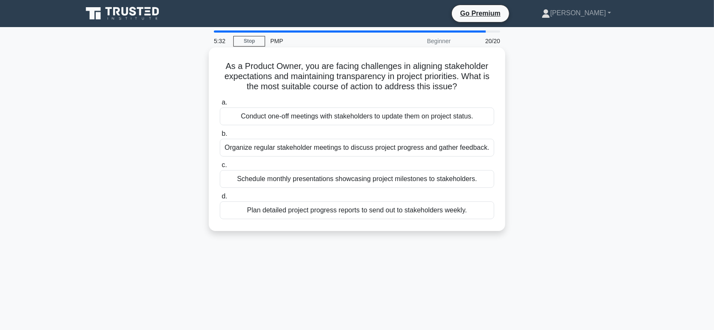
click at [292, 144] on div "Organize regular stakeholder meetings to discuss project progress and gather fe…" at bounding box center [357, 148] width 275 height 18
click at [220, 137] on input "b. Organize regular stakeholder meetings to discuss project progress and gather…" at bounding box center [220, 134] width 0 height 6
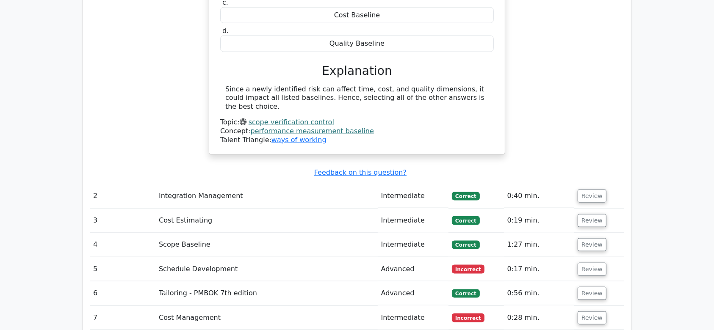
scroll to position [1073, 0]
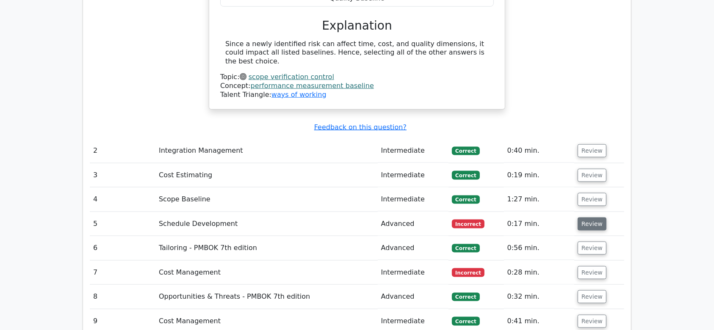
click at [587, 218] on button "Review" at bounding box center [592, 224] width 29 height 13
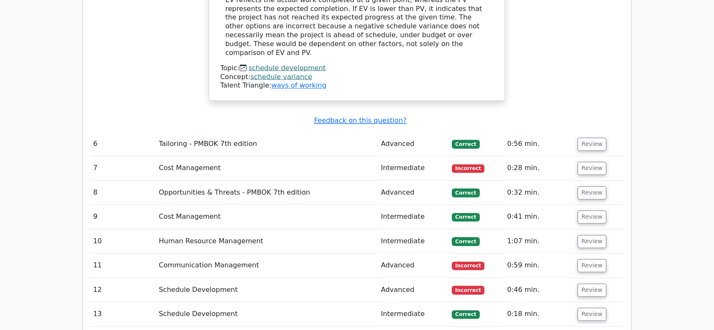
scroll to position [1525, 0]
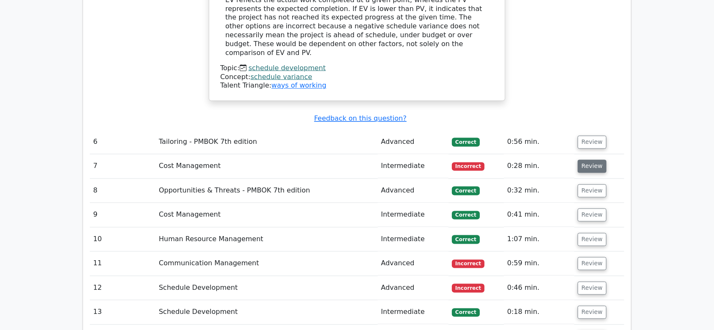
click at [590, 160] on button "Review" at bounding box center [592, 166] width 29 height 13
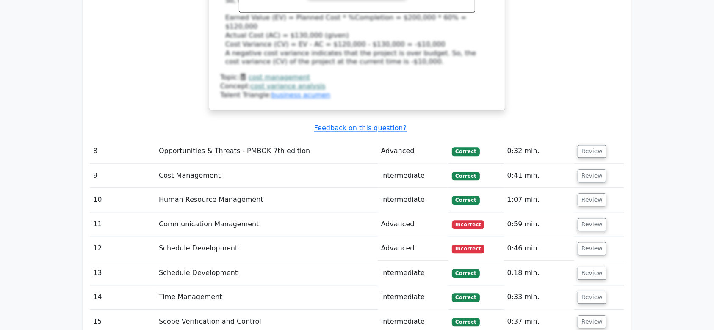
scroll to position [1977, 0]
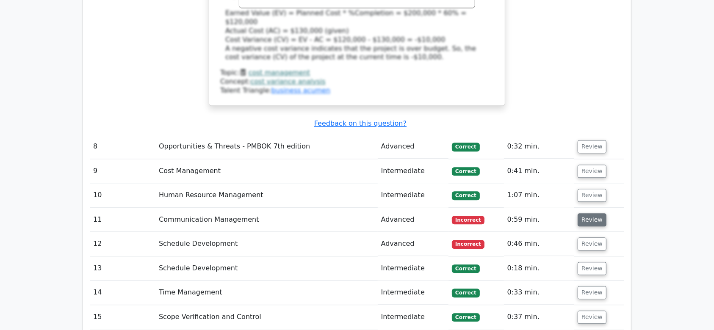
click at [591, 214] on button "Review" at bounding box center [592, 220] width 29 height 13
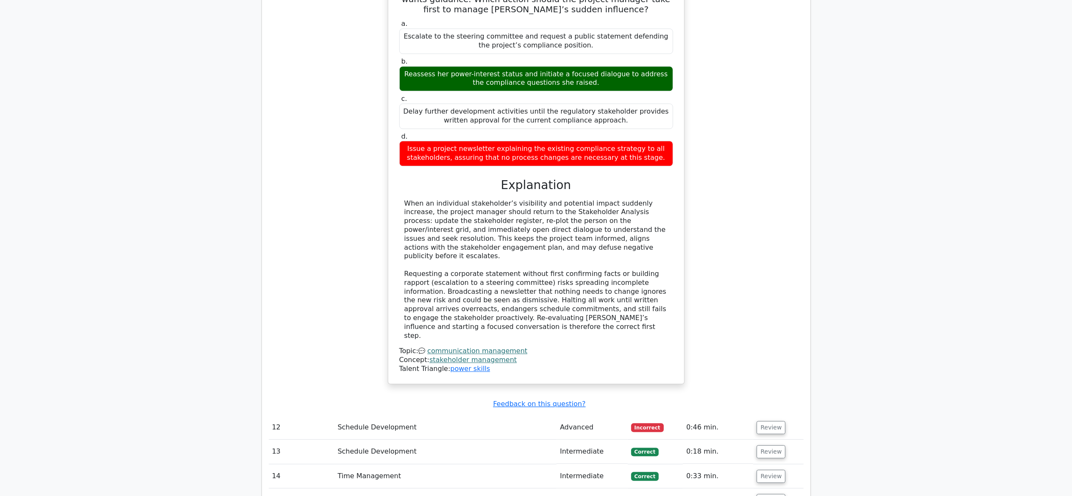
scroll to position [2373, 0]
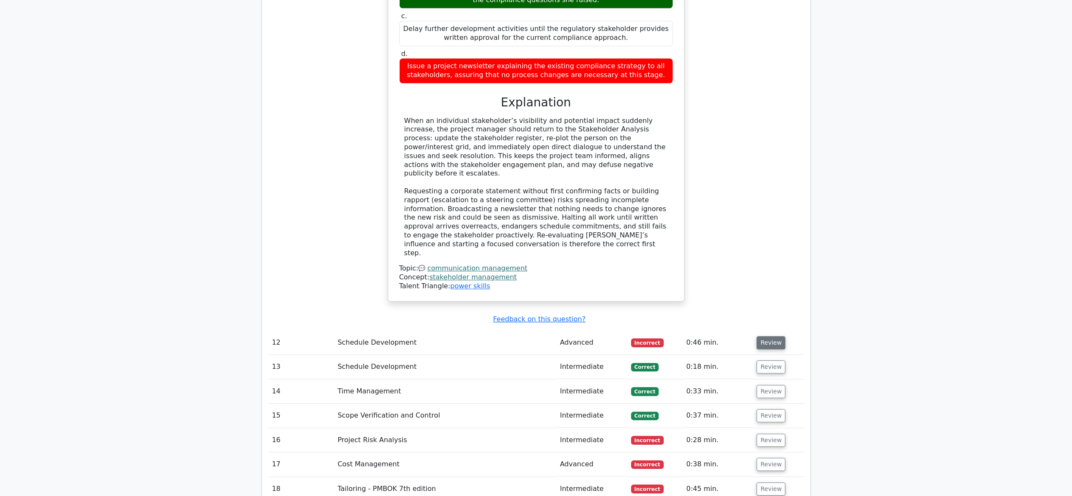
click at [714, 330] on button "Review" at bounding box center [770, 342] width 29 height 13
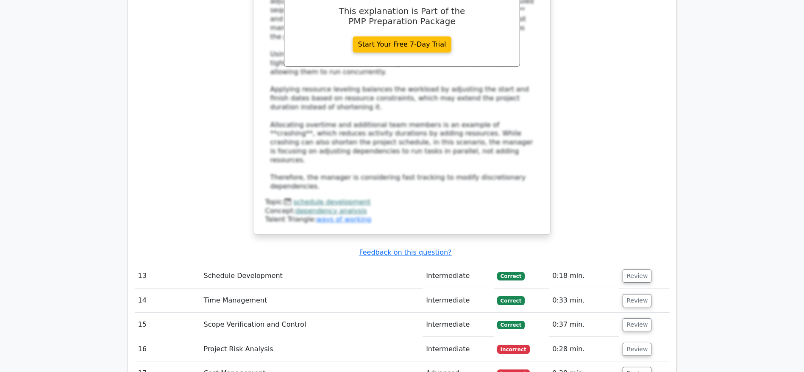
scroll to position [3051, 0]
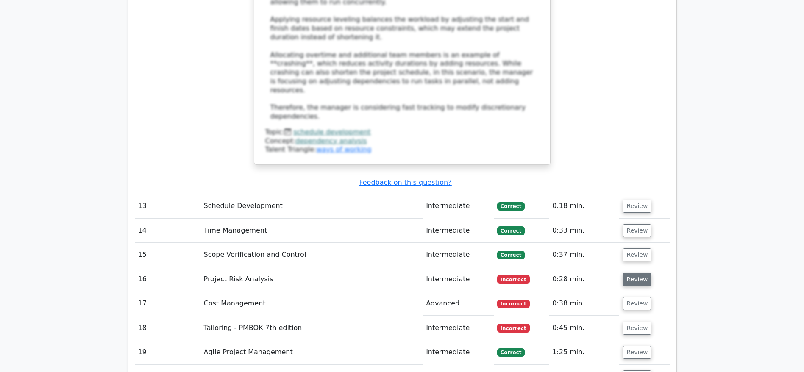
click at [636, 273] on button "Review" at bounding box center [636, 279] width 29 height 13
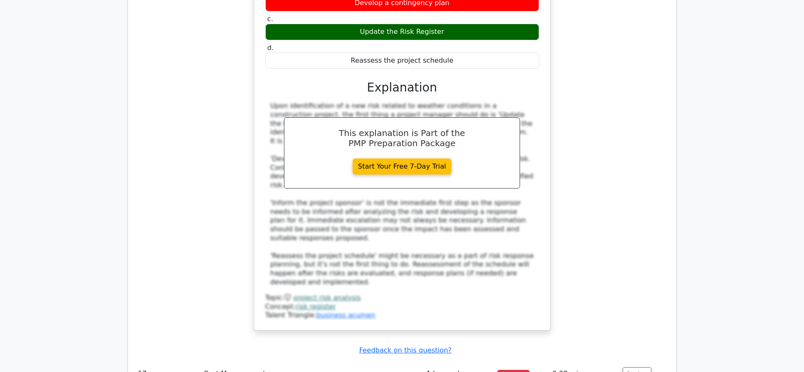
scroll to position [3496, 0]
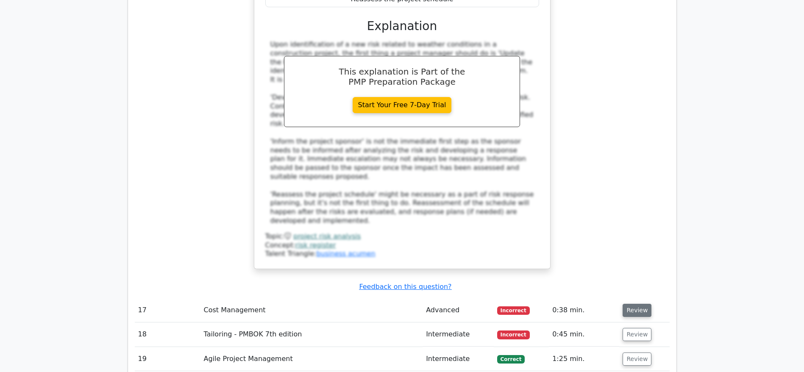
click at [631, 304] on button "Review" at bounding box center [636, 310] width 29 height 13
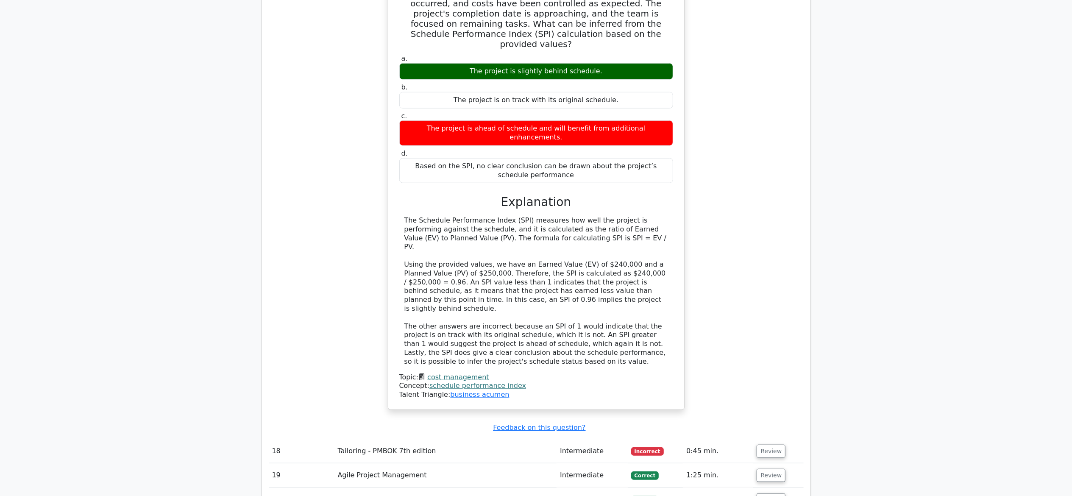
scroll to position [3919, 0]
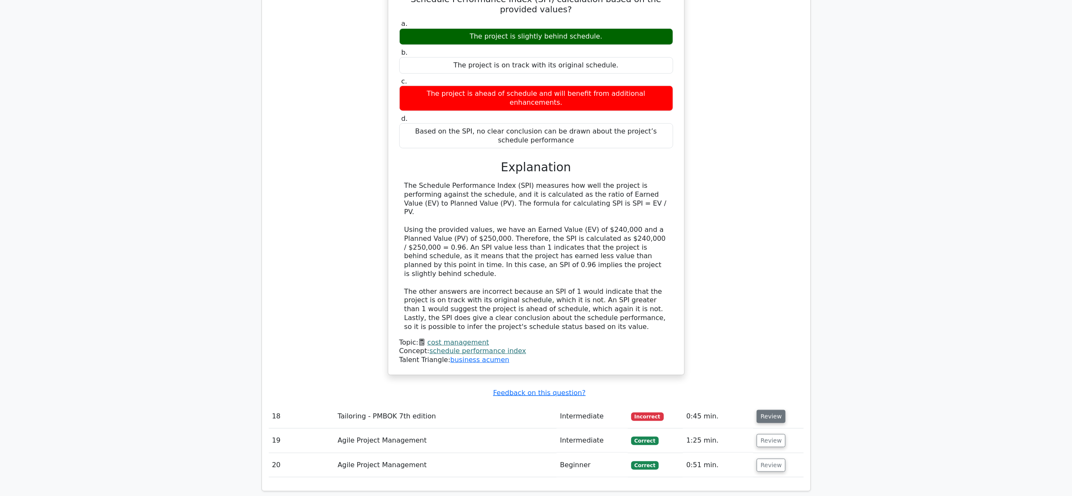
click at [714, 330] on button "Review" at bounding box center [770, 416] width 29 height 13
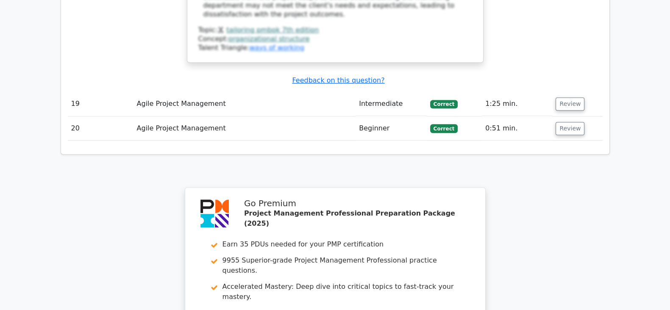
scroll to position [4823, 0]
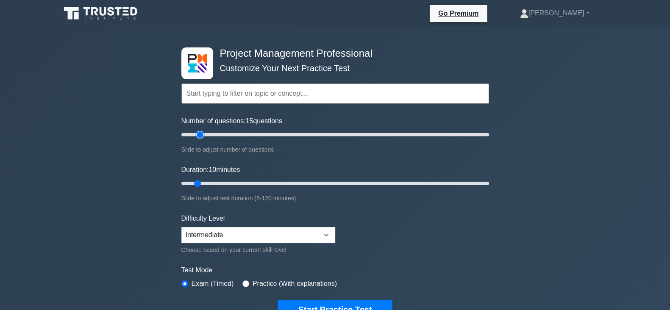
click at [202, 134] on input "Number of questions: 15 questions" at bounding box center [335, 135] width 308 height 10
type input "20"
click at [210, 132] on input "Number of questions: 20 questions" at bounding box center [335, 135] width 308 height 10
click at [207, 178] on input "Duration: 10 minutes" at bounding box center [335, 183] width 308 height 10
type input "20"
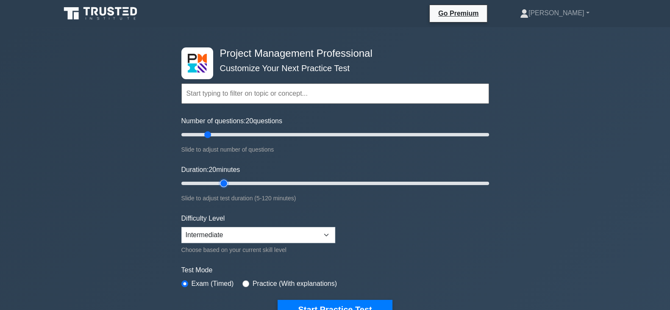
click at [218, 182] on input "Duration: 20 minutes" at bounding box center [335, 183] width 308 height 10
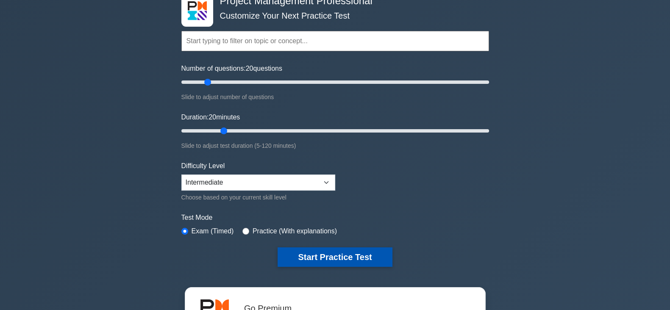
click at [325, 253] on button "Start Practice Test" at bounding box center [335, 256] width 114 height 19
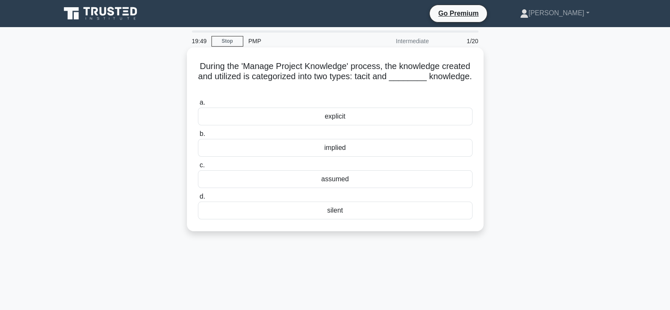
drag, startPoint x: 228, startPoint y: 64, endPoint x: 429, endPoint y: 86, distance: 201.5
click at [429, 86] on h5 "During the 'Manage Project Knowledge' process, the knowledge created and utiliz…" at bounding box center [335, 76] width 276 height 31
click at [399, 94] on div "During the 'Manage Project Knowledge' process, the knowledge created and utiliz…" at bounding box center [335, 139] width 290 height 177
click at [328, 121] on div "explicit" at bounding box center [335, 117] width 275 height 18
click at [198, 106] on input "a. explicit" at bounding box center [198, 103] width 0 height 6
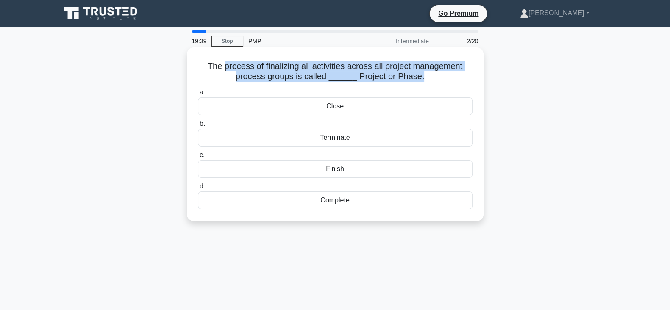
drag, startPoint x: 223, startPoint y: 67, endPoint x: 419, endPoint y: 78, distance: 196.9
click at [419, 78] on h5 "The process of finalizing all activities across all project management process …" at bounding box center [335, 71] width 276 height 21
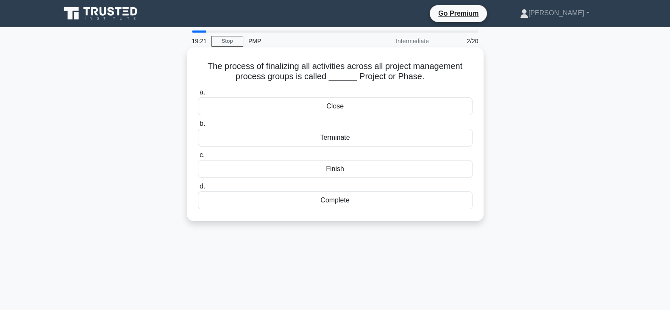
click at [330, 106] on div "Close" at bounding box center [335, 106] width 275 height 18
click at [198, 95] on input "a. Close" at bounding box center [198, 93] width 0 height 6
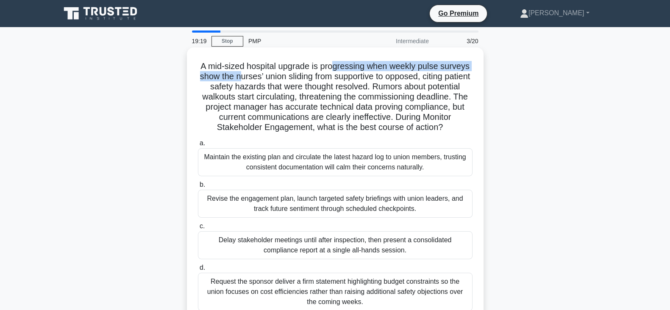
drag, startPoint x: 252, startPoint y: 73, endPoint x: 337, endPoint y: 69, distance: 85.3
click at [337, 69] on h5 "A mid-sized hospital upgrade is progressing when weekly pulse surveys show the …" at bounding box center [335, 97] width 276 height 72
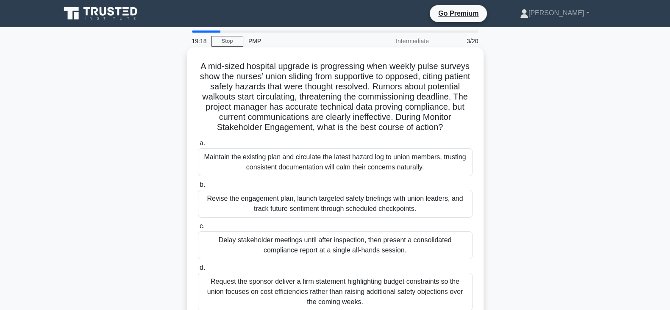
click at [343, 88] on h5 "A mid-sized hospital upgrade is progressing when weekly pulse surveys show the …" at bounding box center [335, 97] width 276 height 72
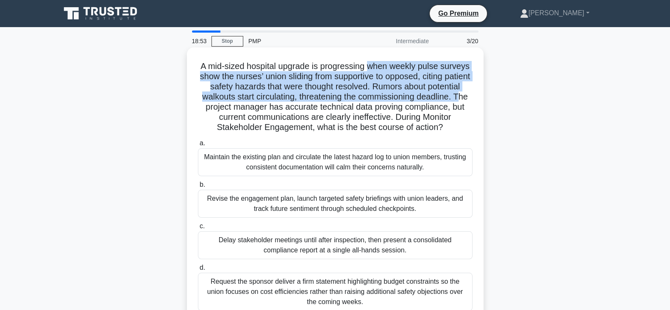
drag, startPoint x: 371, startPoint y: 68, endPoint x: 248, endPoint y: 111, distance: 130.3
click at [248, 111] on h5 "A mid-sized hospital upgrade is progressing when weekly pulse surveys show the …" at bounding box center [335, 97] width 276 height 72
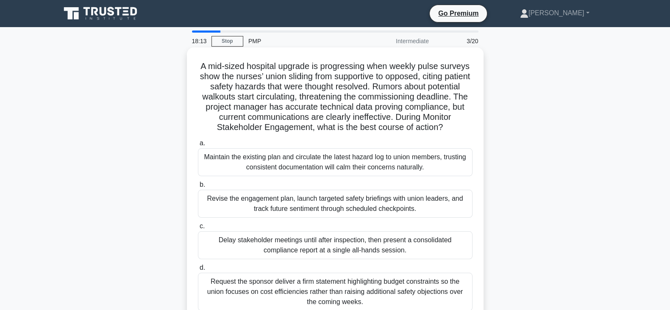
click at [277, 200] on div "Revise the engagement plan, launch targeted safety briefings with union leaders…" at bounding box center [335, 204] width 275 height 28
click at [198, 188] on input "b. Revise the engagement plan, launch targeted safety briefings with union lead…" at bounding box center [198, 185] width 0 height 6
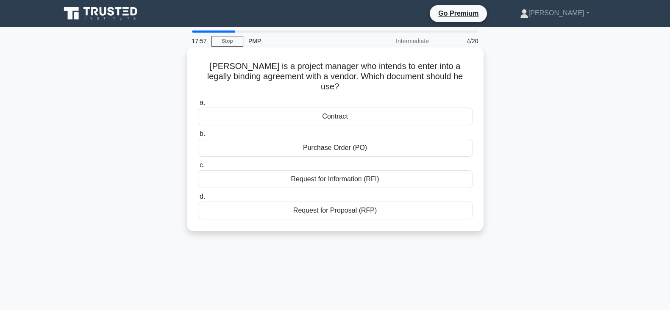
click at [335, 108] on div "Contract" at bounding box center [335, 117] width 275 height 18
click at [198, 106] on input "a. Contract" at bounding box center [198, 103] width 0 height 6
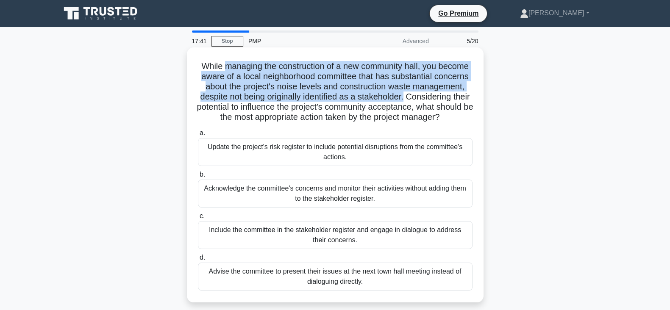
drag, startPoint x: 239, startPoint y: 68, endPoint x: 470, endPoint y: 98, distance: 232.9
click at [470, 98] on h5 "While managing the construction of a new community hall, you become aware of a …" at bounding box center [335, 92] width 276 height 62
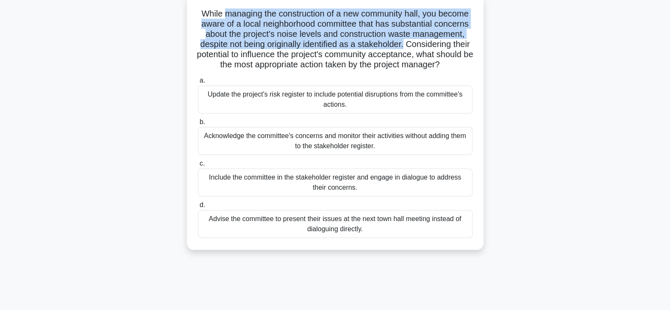
drag, startPoint x: 256, startPoint y: 56, endPoint x: 385, endPoint y: 73, distance: 129.5
click at [385, 70] on h5 "While managing the construction of a new community hall, you become aware of a …" at bounding box center [335, 39] width 276 height 62
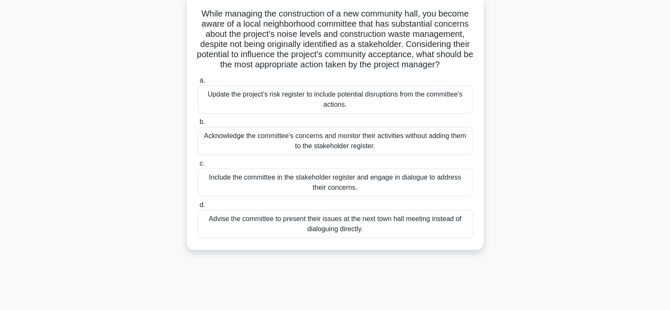
click at [328, 191] on div "Include the committee in the stakeholder register and engage in dialogue to add…" at bounding box center [335, 183] width 275 height 28
click at [198, 167] on input "c. Include the committee in the stakeholder register and engage in dialogue to …" at bounding box center [198, 164] width 0 height 6
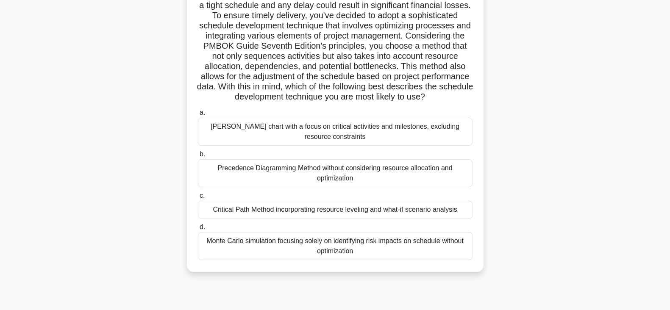
scroll to position [106, 0]
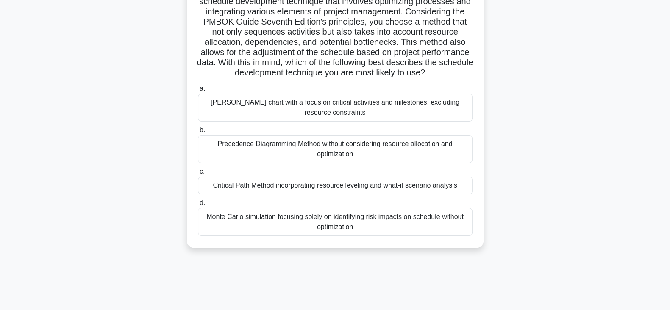
click at [275, 194] on div "Critical Path Method incorporating resource leveling and what-if scenario analy…" at bounding box center [335, 186] width 275 height 18
click at [198, 175] on input "c. Critical Path Method incorporating resource leveling and what-if scenario an…" at bounding box center [198, 172] width 0 height 6
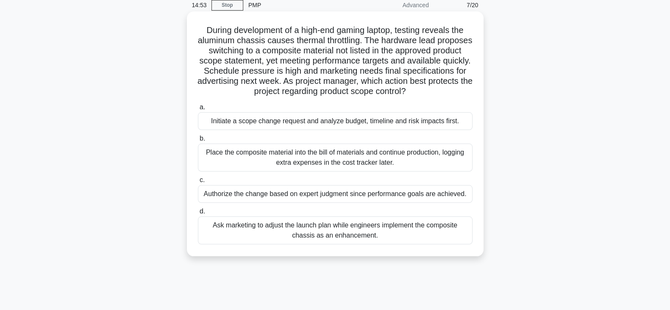
scroll to position [53, 0]
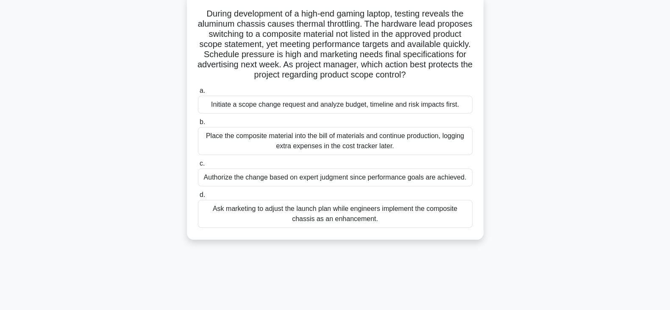
click at [329, 177] on div "Authorize the change based on expert judgment since performance goals are achie…" at bounding box center [335, 178] width 275 height 18
click at [198, 167] on input "c. Authorize the change based on expert judgment since performance goals are ac…" at bounding box center [198, 164] width 0 height 6
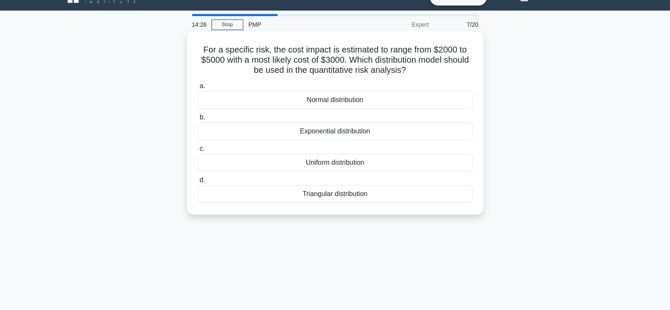
scroll to position [0, 0]
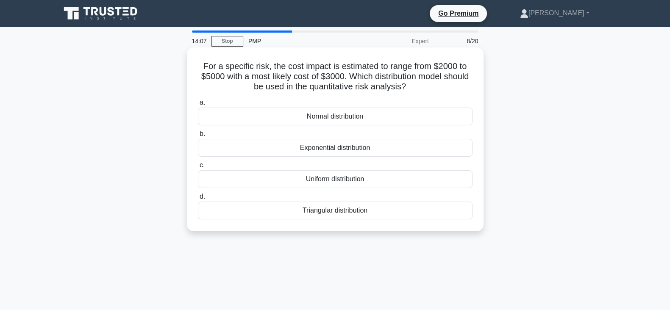
click at [318, 213] on div "Triangular distribution" at bounding box center [335, 211] width 275 height 18
click at [198, 200] on input "d. Triangular distribution" at bounding box center [198, 197] width 0 height 6
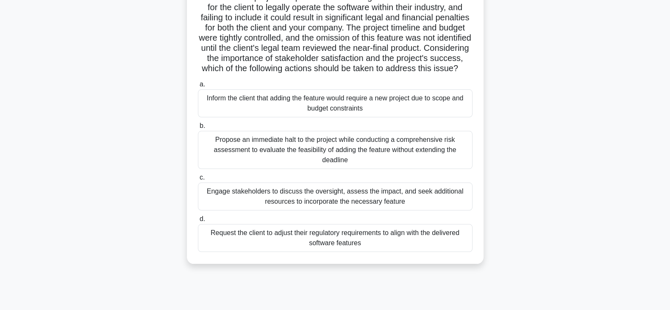
scroll to position [106, 0]
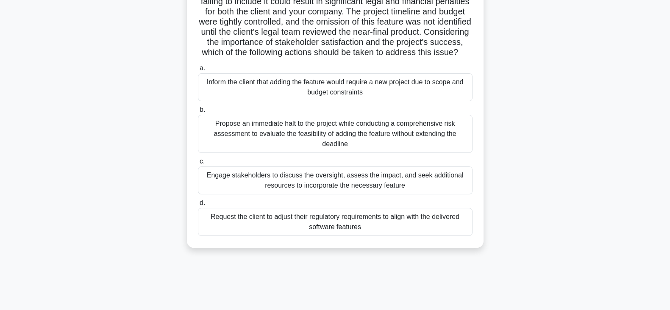
click at [342, 148] on div "Propose an immediate halt to the project while conducting a comprehensive risk …" at bounding box center [335, 134] width 275 height 38
click at [198, 113] on input "b. Propose an immediate halt to the project while conducting a comprehensive ri…" at bounding box center [198, 110] width 0 height 6
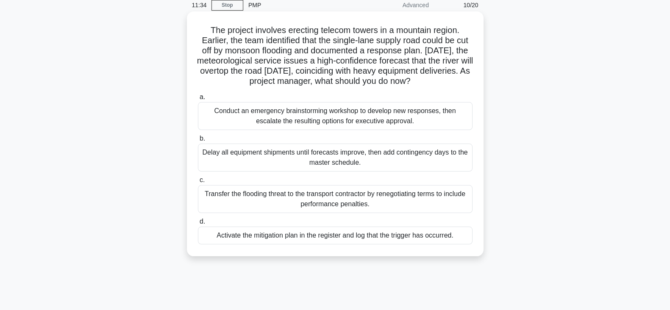
scroll to position [53, 0]
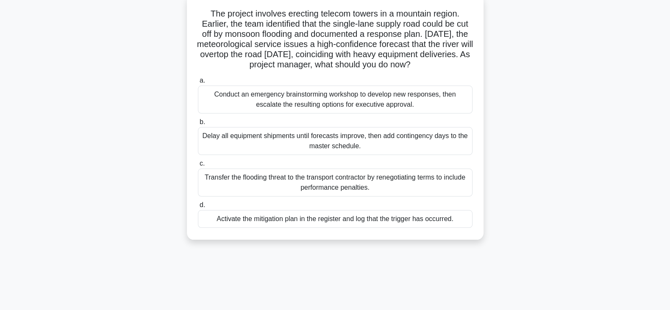
click at [378, 222] on div "Activate the mitigation plan in the register and log that the trigger has occur…" at bounding box center [335, 219] width 275 height 18
click at [198, 208] on input "d. Activate the mitigation plan in the register and log that the trigger has oc…" at bounding box center [198, 206] width 0 height 6
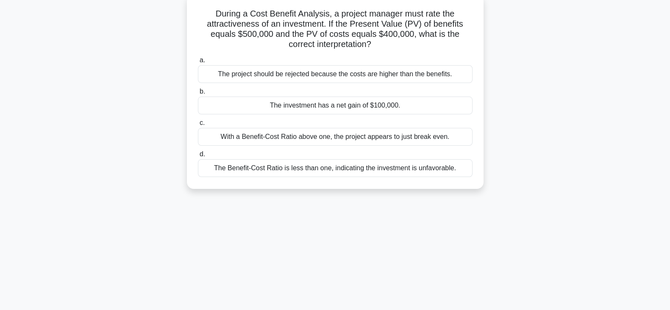
scroll to position [0, 0]
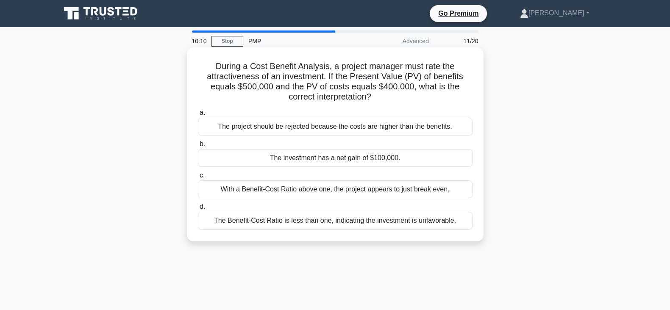
click at [365, 223] on div "The Benefit-Cost Ratio is less than one, indicating the investment is unfavorab…" at bounding box center [335, 221] width 275 height 18
click at [198, 210] on input "d. The Benefit-Cost Ratio is less than one, indicating the investment is unfavo…" at bounding box center [198, 207] width 0 height 6
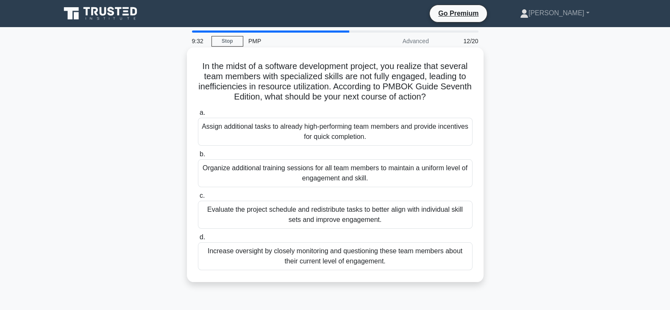
click at [325, 214] on div "Evaluate the project schedule and redistribute tasks to better align with indiv…" at bounding box center [335, 215] width 275 height 28
click at [198, 199] on input "c. Evaluate the project schedule and redistribute tasks to better align with in…" at bounding box center [198, 196] width 0 height 6
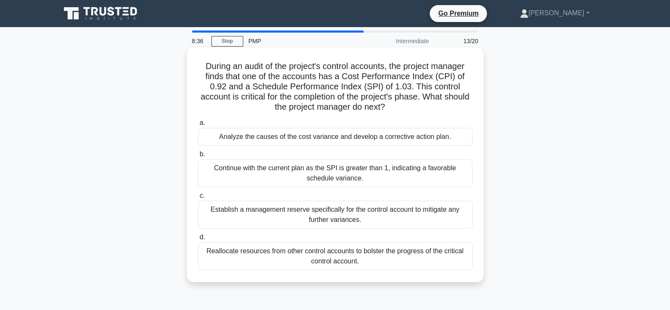
click at [345, 137] on div "Analyze the causes of the cost variance and develop a corrective action plan." at bounding box center [335, 137] width 275 height 18
click at [198, 126] on input "a. Analyze the causes of the cost variance and develop a corrective action plan." at bounding box center [198, 123] width 0 height 6
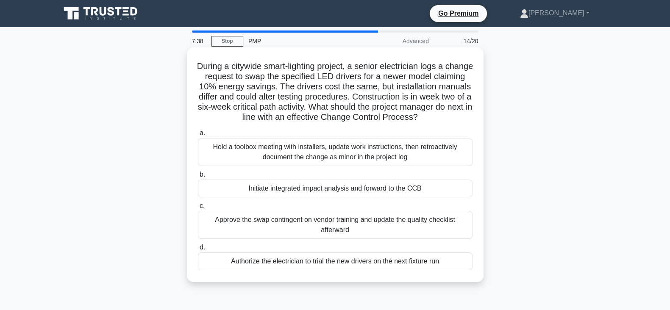
click at [427, 264] on div "Authorize the electrician to trial the new drivers on the next fixture run" at bounding box center [335, 262] width 275 height 18
click at [198, 250] on input "d. Authorize the electrician to trial the new drivers on the next fixture run" at bounding box center [198, 248] width 0 height 6
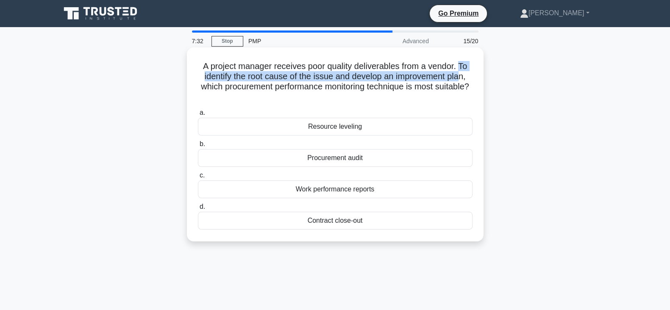
drag, startPoint x: 462, startPoint y: 65, endPoint x: 464, endPoint y: 72, distance: 7.8
click at [464, 72] on h5 "A project manager receives poor quality deliverables from a vendor. To identify…" at bounding box center [335, 82] width 276 height 42
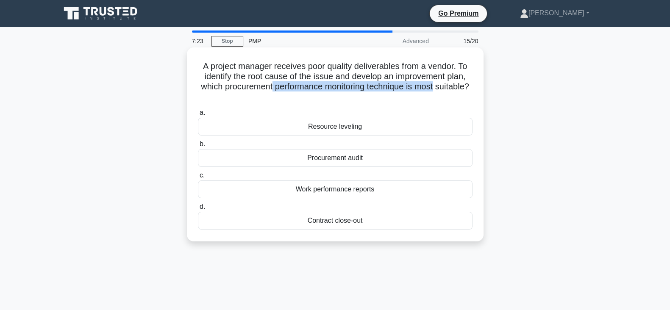
drag, startPoint x: 288, startPoint y: 87, endPoint x: 458, endPoint y: 88, distance: 169.9
click at [458, 88] on h5 "A project manager receives poor quality deliverables from a vendor. To identify…" at bounding box center [335, 82] width 276 height 42
click at [347, 159] on div "Procurement audit" at bounding box center [335, 158] width 275 height 18
click at [198, 147] on input "b. Procurement audit" at bounding box center [198, 145] width 0 height 6
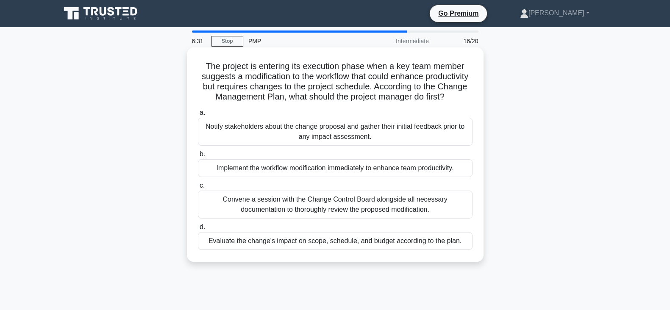
drag, startPoint x: 229, startPoint y: 69, endPoint x: 357, endPoint y: 106, distance: 133.6
click at [357, 103] on h5 "The project is entering its execution phase when a key team member suggests a m…" at bounding box center [335, 82] width 276 height 42
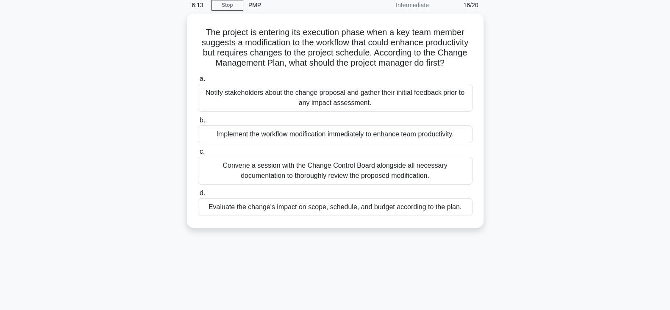
scroll to position [53, 0]
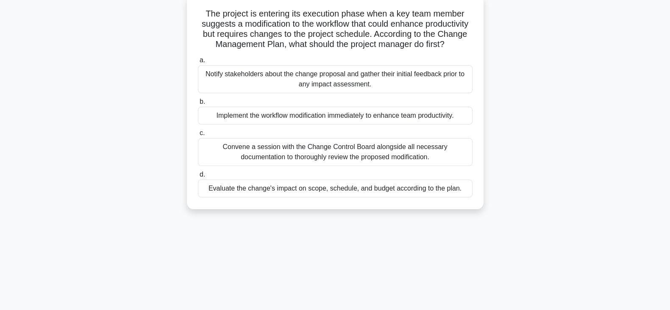
click at [358, 197] on div "Evaluate the change's impact on scope, schedule, and budget according to the pl…" at bounding box center [335, 189] width 275 height 18
click at [198, 178] on input "d. Evaluate the change's impact on scope, schedule, and budget according to the…" at bounding box center [198, 175] width 0 height 6
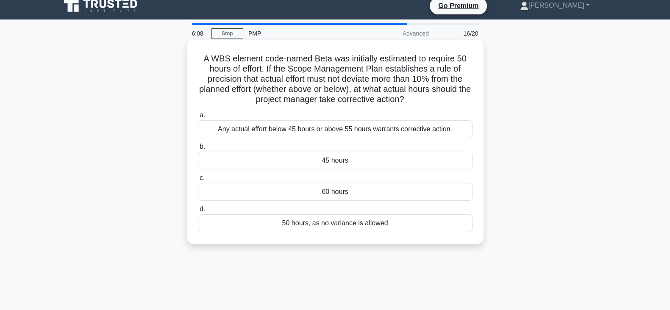
scroll to position [0, 0]
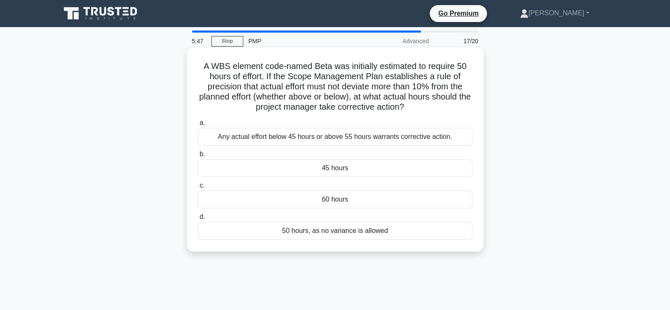
drag, startPoint x: 259, startPoint y: 98, endPoint x: 417, endPoint y: 110, distance: 158.5
click at [417, 110] on h5 "A WBS element code-named Beta was initially estimated to require 50 hours of ef…" at bounding box center [335, 87] width 276 height 52
click at [318, 199] on div "60 hours" at bounding box center [335, 200] width 275 height 18
click at [198, 189] on input "c. 60 hours" at bounding box center [198, 186] width 0 height 6
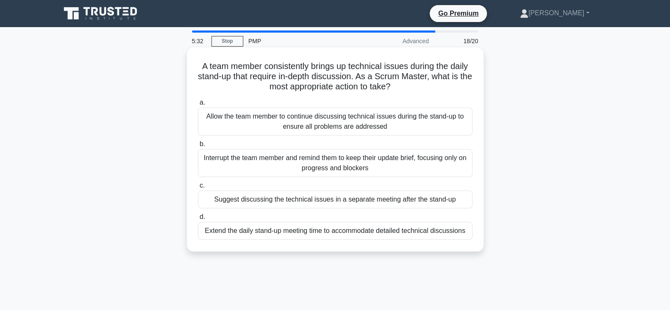
drag, startPoint x: 198, startPoint y: 67, endPoint x: 408, endPoint y: 89, distance: 210.9
click at [408, 89] on h5 "A team member consistently brings up technical issues during the daily stand-up…" at bounding box center [335, 76] width 276 height 31
click at [289, 202] on div "Suggest discussing the technical issues in a separate meeting after the stand-up" at bounding box center [335, 200] width 275 height 18
click at [198, 189] on input "c. Suggest discussing the technical issues in a separate meeting after the stan…" at bounding box center [198, 186] width 0 height 6
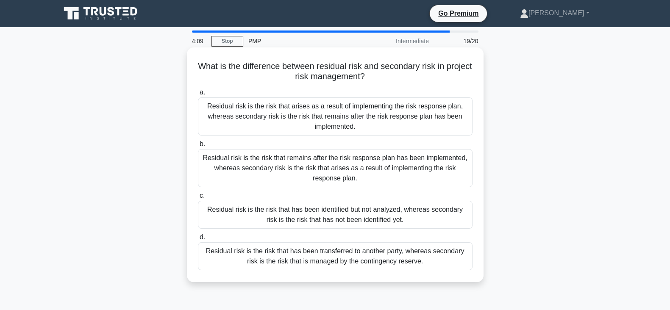
click at [373, 164] on div "Residual risk is the risk that remains after the risk response plan has been im…" at bounding box center [335, 168] width 275 height 38
click at [198, 147] on input "b. Residual risk is the risk that remains after the risk response plan has been…" at bounding box center [198, 145] width 0 height 6
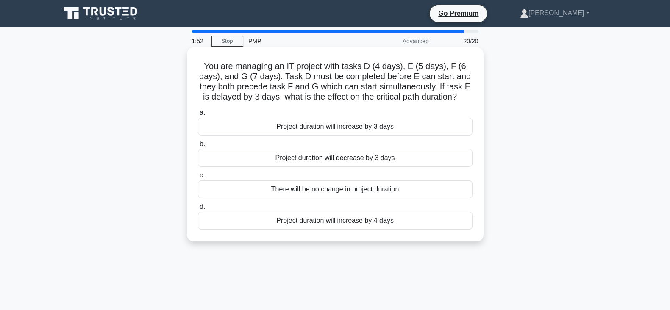
click at [321, 192] on div "There will be no change in project duration" at bounding box center [335, 189] width 275 height 18
click at [198, 178] on input "c. There will be no change in project duration" at bounding box center [198, 176] width 0 height 6
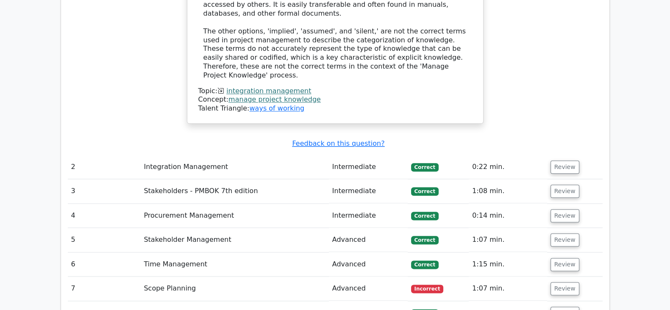
scroll to position [1271, 0]
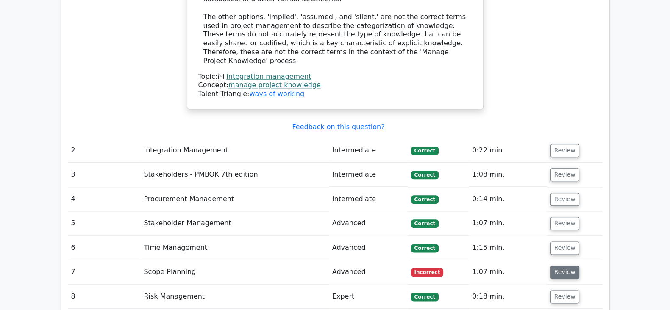
click at [554, 266] on button "Review" at bounding box center [564, 272] width 29 height 13
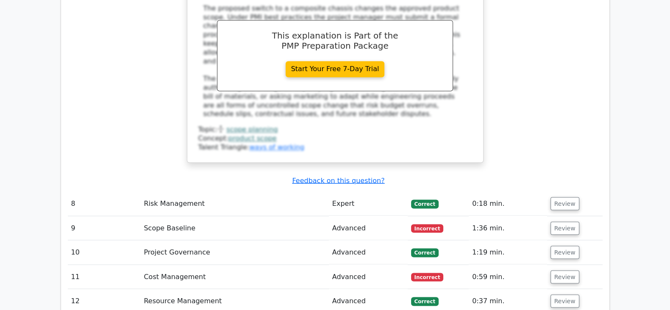
scroll to position [1854, 0]
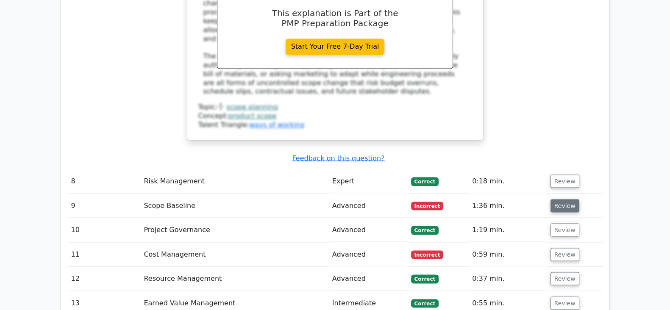
click at [561, 199] on button "Review" at bounding box center [564, 205] width 29 height 13
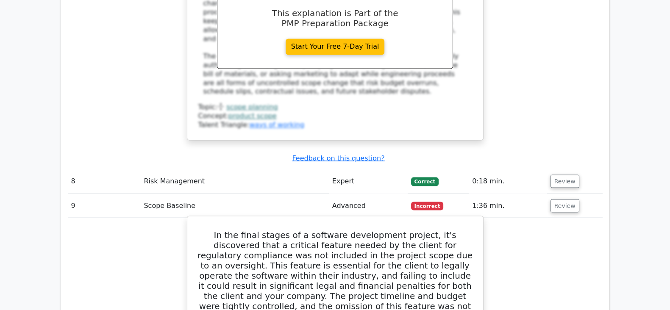
scroll to position [1907, 0]
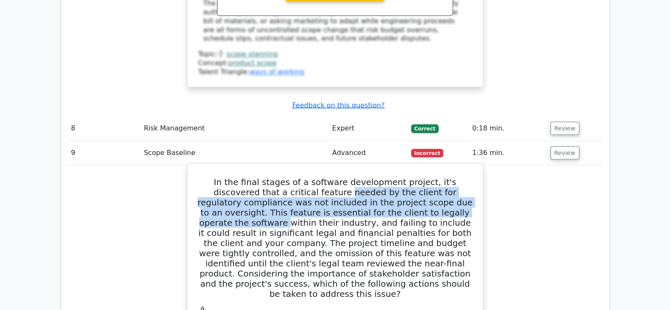
drag, startPoint x: 285, startPoint y: 111, endPoint x: 422, endPoint y: 129, distance: 138.9
click at [422, 177] on h5 "In the final stages of a software development project, it's discovered that a c…" at bounding box center [334, 238] width 275 height 122
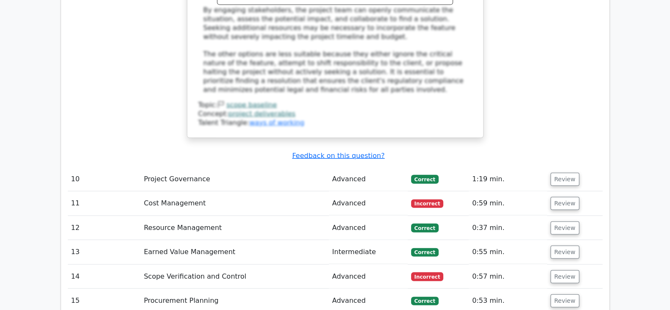
scroll to position [2468, 0]
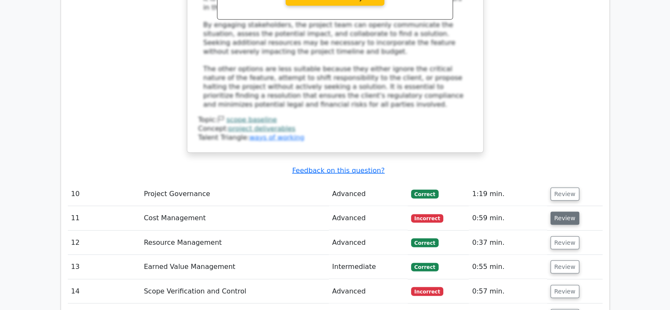
click at [559, 212] on button "Review" at bounding box center [564, 218] width 29 height 13
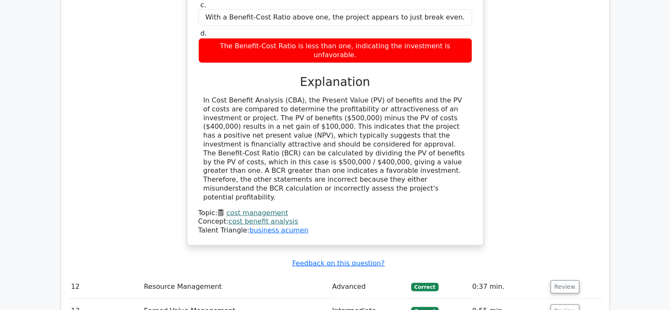
scroll to position [2838, 0]
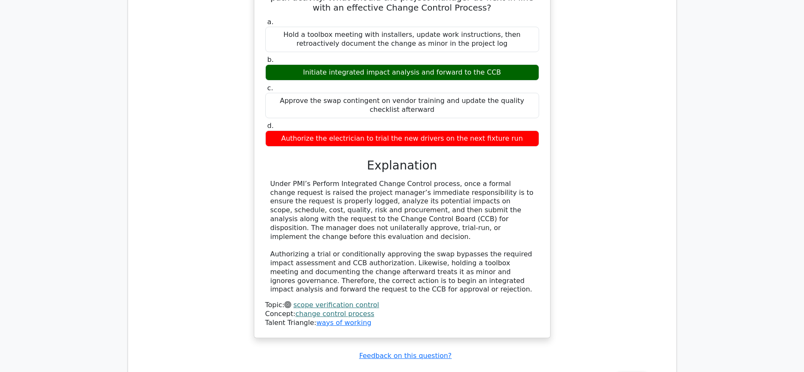
scroll to position [3366, 0]
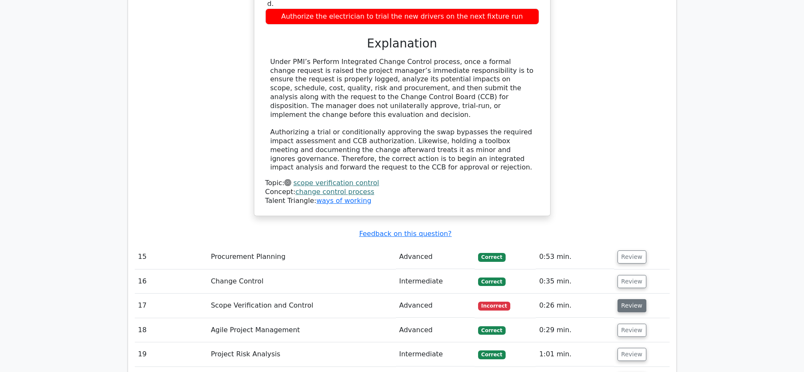
click at [628, 299] on button "Review" at bounding box center [631, 305] width 29 height 13
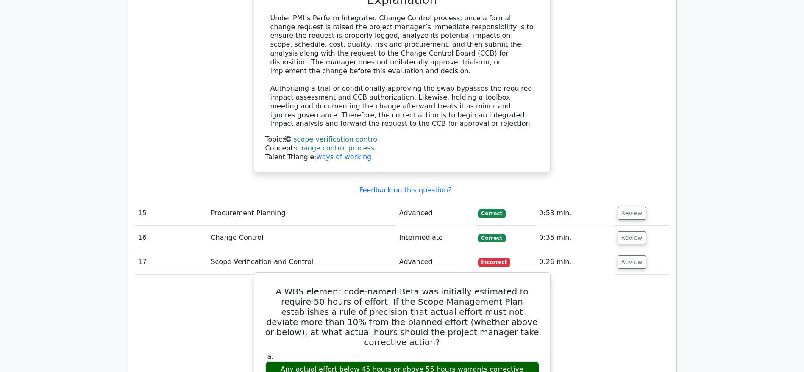
scroll to position [3430, 0]
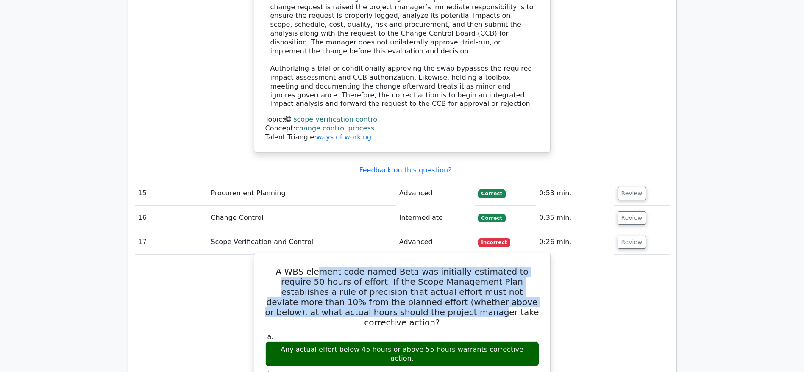
drag, startPoint x: 310, startPoint y: 122, endPoint x: 397, endPoint y: 162, distance: 96.1
click at [394, 267] on h5 "A WBS element code-named Beta was initially estimated to require 50 hours of ef…" at bounding box center [401, 297] width 275 height 61
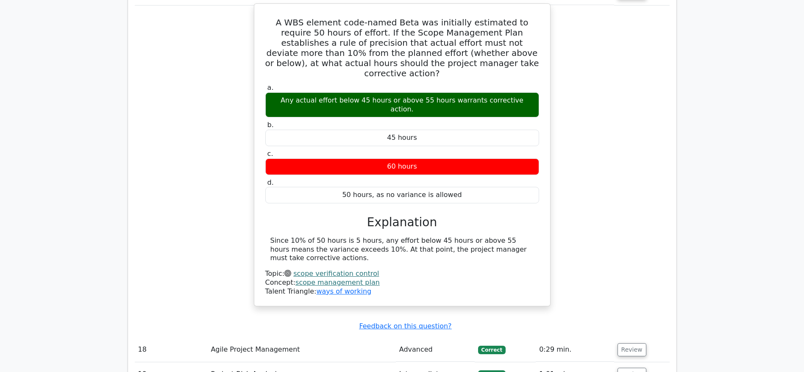
scroll to position [3684, 0]
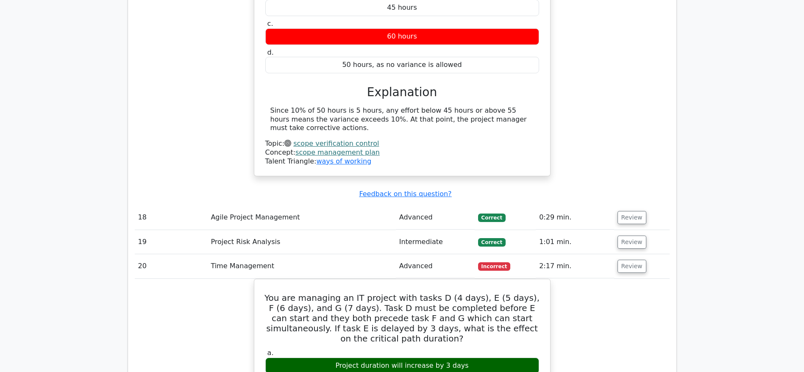
scroll to position [3875, 0]
